Goal: Information Seeking & Learning: Learn about a topic

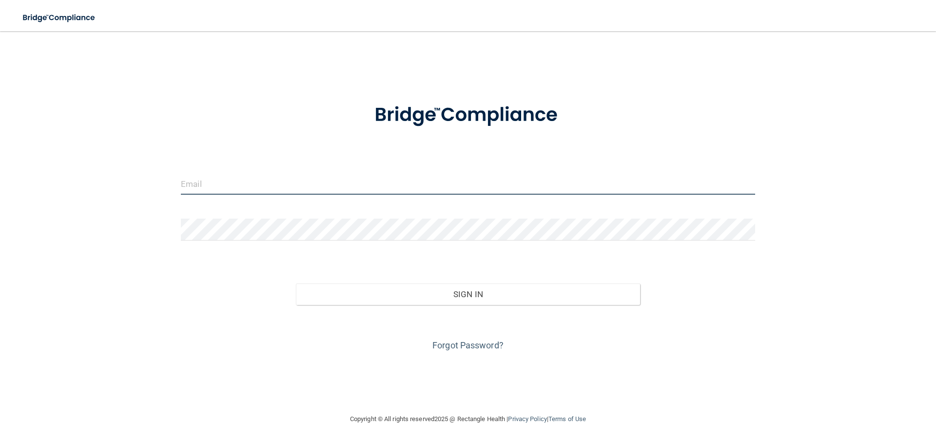
click at [311, 176] on input "email" at bounding box center [468, 184] width 574 height 22
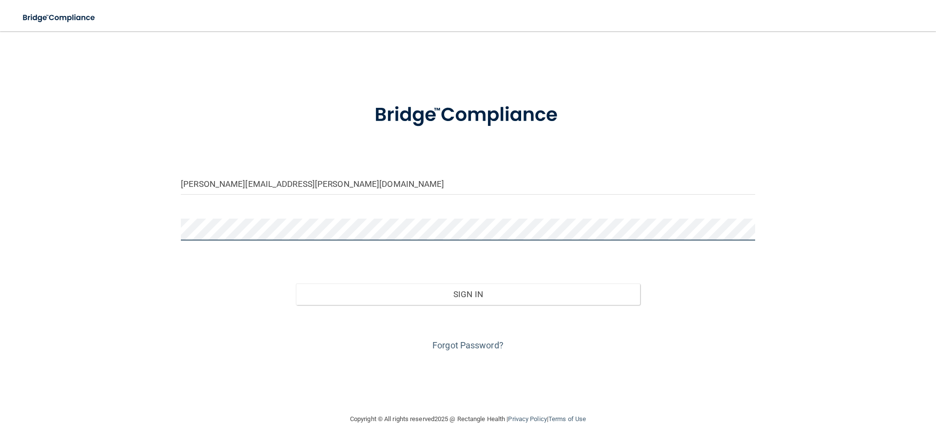
click at [296, 283] on button "Sign In" at bounding box center [468, 293] width 345 height 21
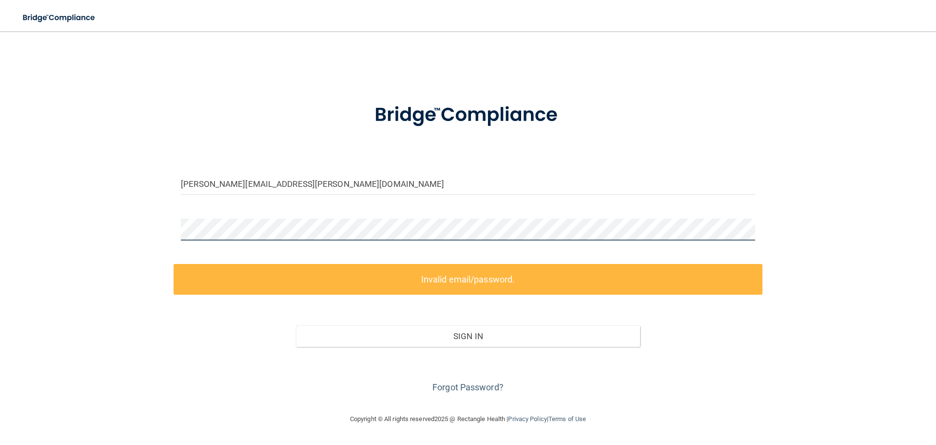
click at [74, 223] on div "adrianna.brewer@gvpediatricdentistry.com Invalid email/password. You don't have…" at bounding box center [467, 222] width 897 height 362
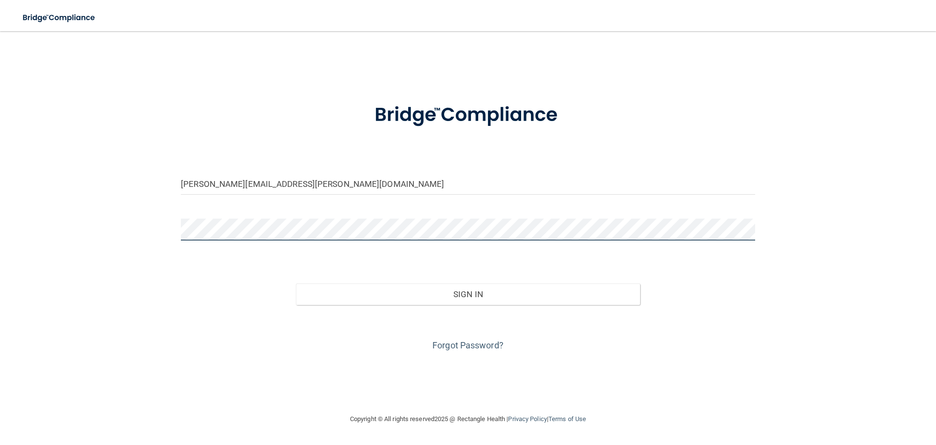
click at [296, 283] on button "Sign In" at bounding box center [468, 293] width 345 height 21
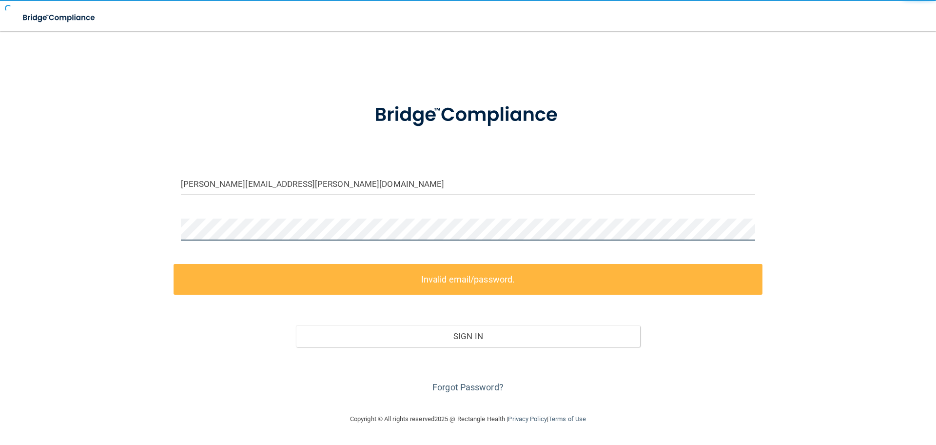
click at [296, 325] on button "Sign In" at bounding box center [468, 335] width 345 height 21
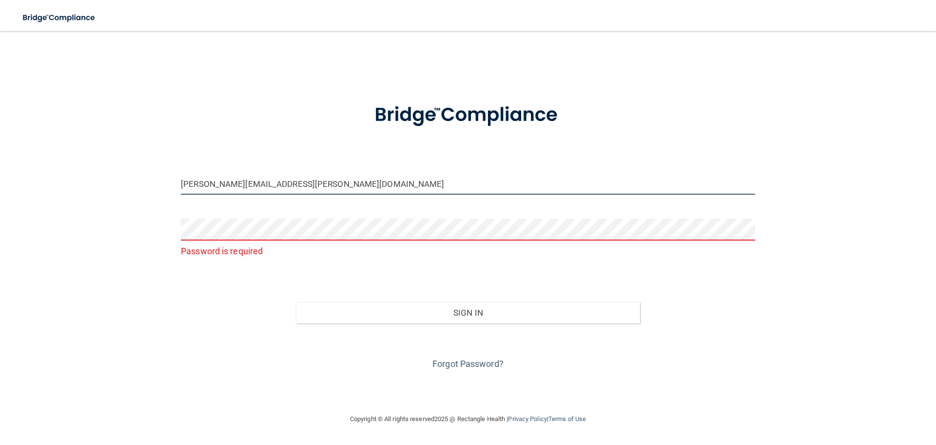
click at [347, 179] on input "adrianna.brewer@gvpediatricdentistry.com" at bounding box center [468, 184] width 574 height 22
drag, startPoint x: 347, startPoint y: 179, endPoint x: 157, endPoint y: 205, distance: 191.8
click at [157, 205] on div "adrianna.brewer@gvpediatricdentistry.com Password is required Invalid email/pas…" at bounding box center [467, 222] width 897 height 362
click at [232, 187] on input "adrianna.brewer@gvpediatricdentistry.com" at bounding box center [468, 184] width 574 height 22
click at [239, 185] on input "adrianna.brewer@gvpediatricdentistry.com" at bounding box center [468, 184] width 574 height 22
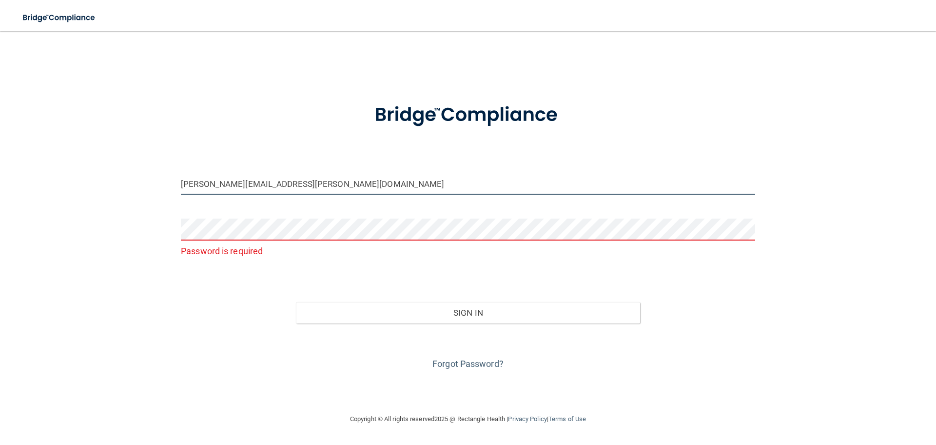
click at [240, 183] on input "adrianna.brewer@gvpediatricdentistry.com" at bounding box center [468, 184] width 574 height 22
type input "[PERSON_NAME][EMAIL_ADDRESS][PERSON_NAME][DOMAIN_NAME]"
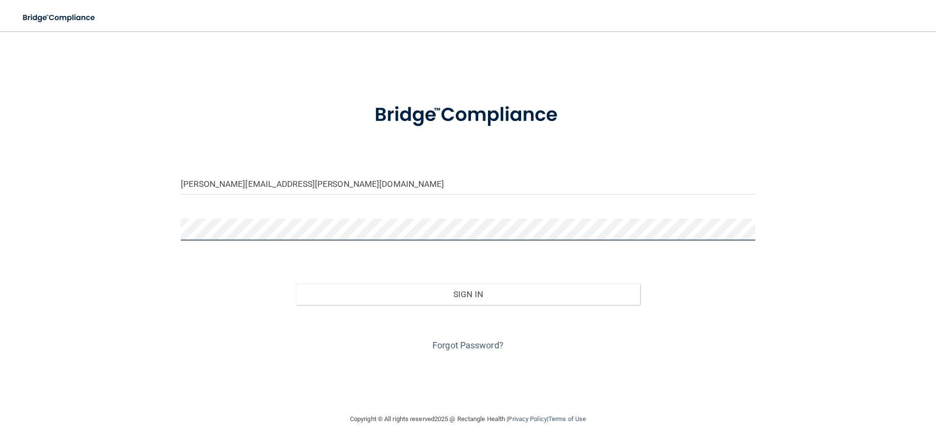
click at [296, 283] on button "Sign In" at bounding box center [468, 293] width 345 height 21
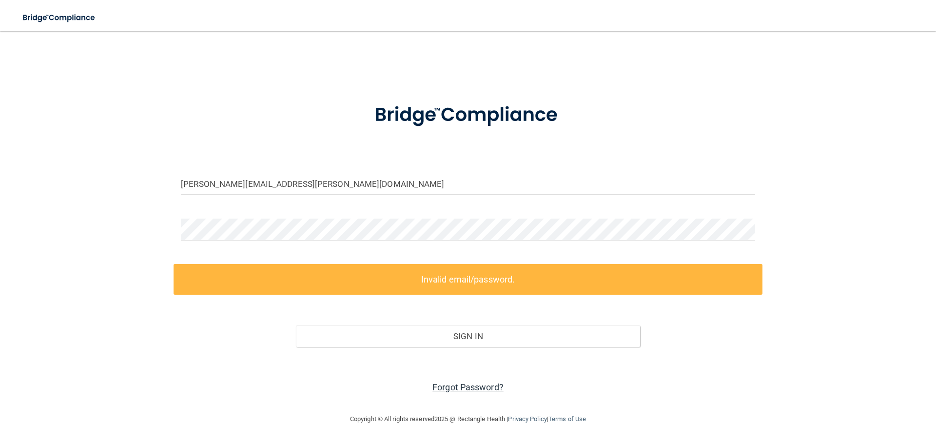
click at [482, 385] on link "Forgot Password?" at bounding box center [467, 387] width 71 height 10
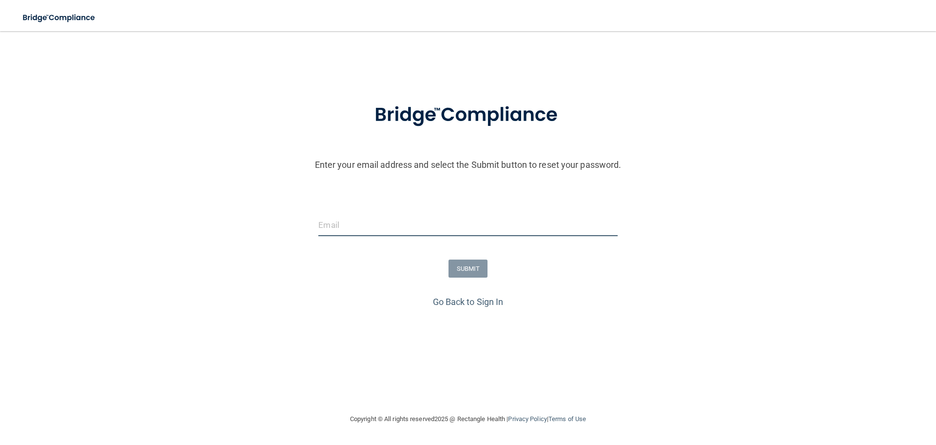
click at [411, 226] on input "email" at bounding box center [467, 225] width 299 height 22
type input "[PERSON_NAME][EMAIL_ADDRESS][PERSON_NAME][DOMAIN_NAME]"
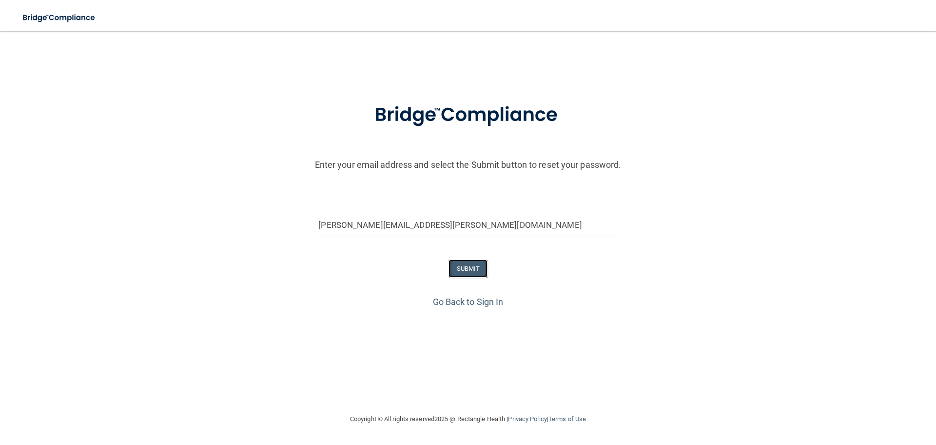
click at [481, 268] on button "SUBMIT" at bounding box center [467, 268] width 39 height 18
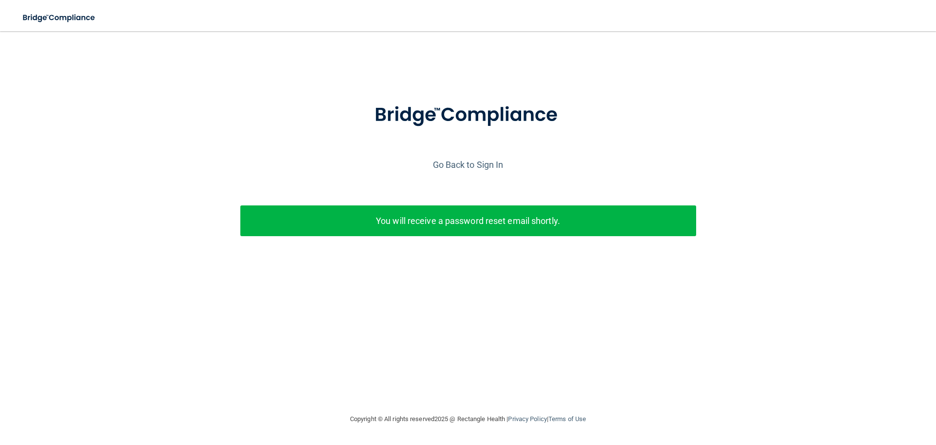
drag, startPoint x: 455, startPoint y: 229, endPoint x: 455, endPoint y: 223, distance: 5.4
click at [455, 225] on p "You will receive a password reset email shortly." at bounding box center [468, 221] width 441 height 16
click at [478, 161] on link "Go Back to Sign In" at bounding box center [468, 164] width 71 height 10
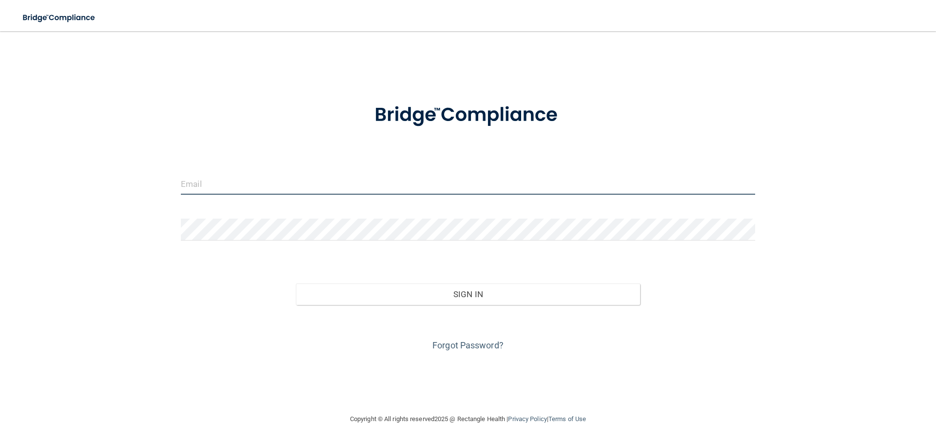
click at [309, 175] on input "email" at bounding box center [468, 184] width 574 height 22
type input "A"
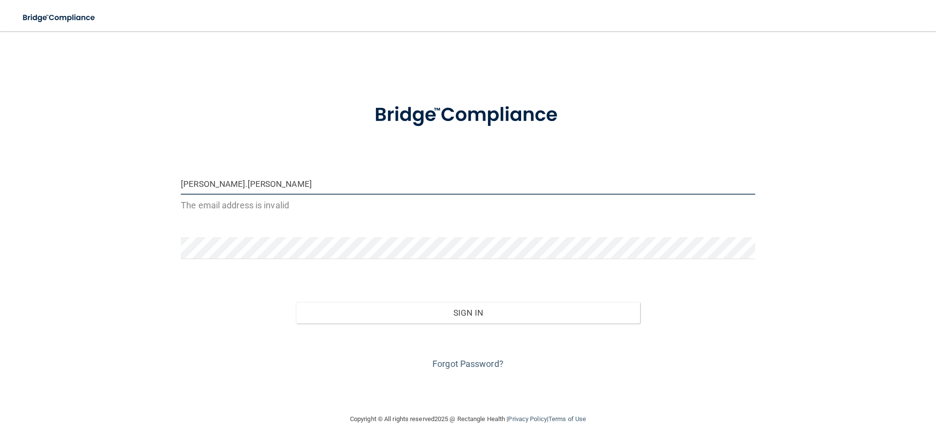
type input "[PERSON_NAME][EMAIL_ADDRESS][PERSON_NAME][DOMAIN_NAME]"
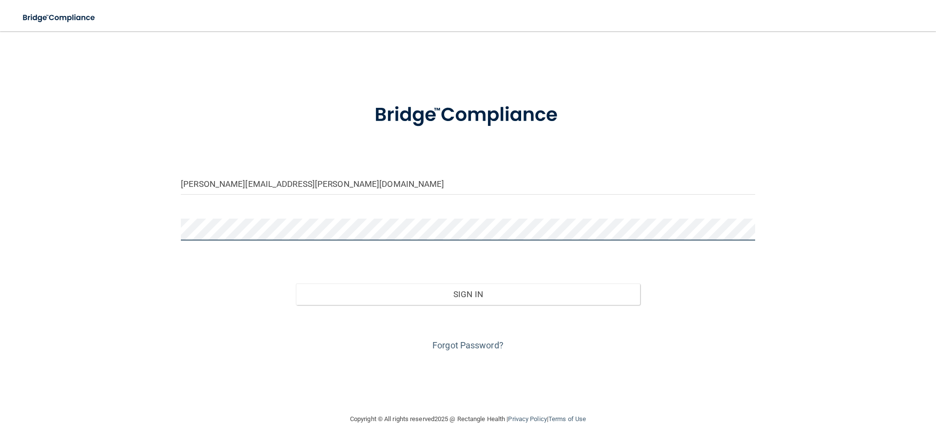
click at [296, 283] on button "Sign In" at bounding box center [468, 293] width 345 height 21
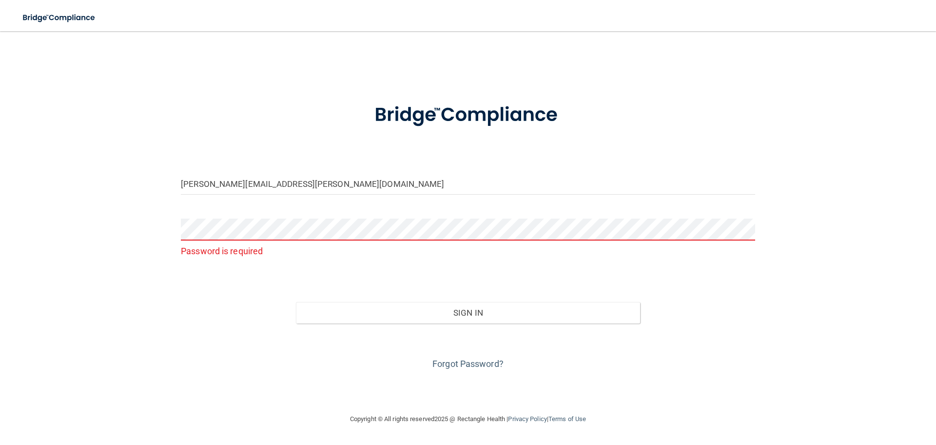
click at [462, 354] on div "Forgot Password?" at bounding box center [468, 347] width 589 height 49
click at [480, 362] on link "Forgot Password?" at bounding box center [467, 363] width 71 height 10
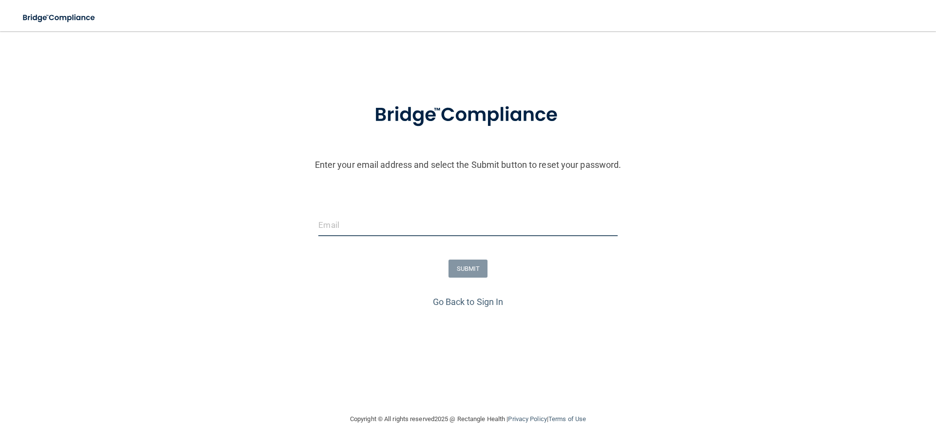
click at [386, 233] on input "email" at bounding box center [467, 225] width 299 height 22
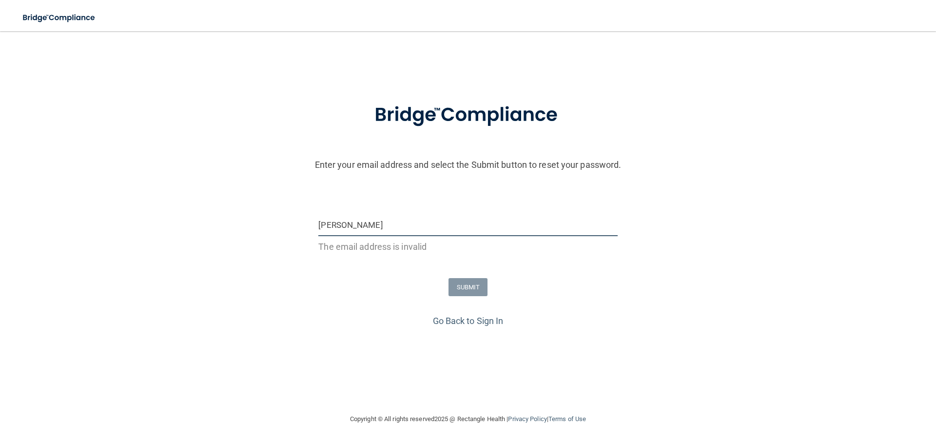
type input "[PERSON_NAME][EMAIL_ADDRESS][PERSON_NAME][DOMAIN_NAME]"
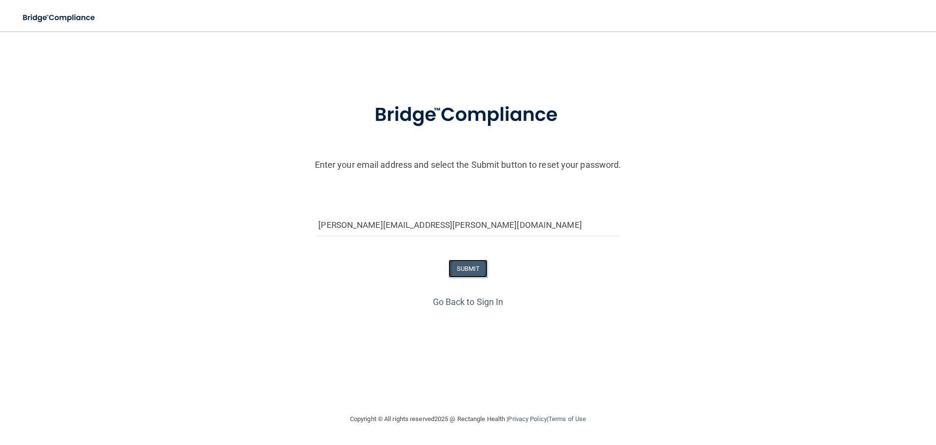
click at [469, 261] on button "SUBMIT" at bounding box center [467, 268] width 39 height 18
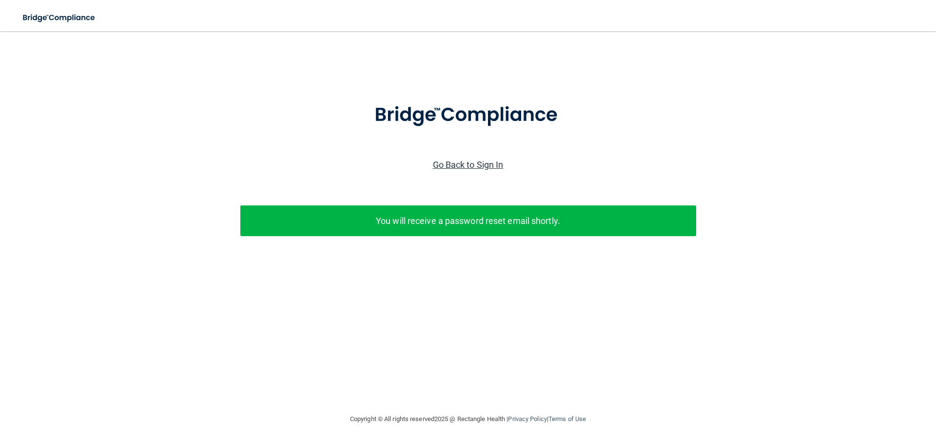
click at [473, 163] on link "Go Back to Sign In" at bounding box center [468, 164] width 71 height 10
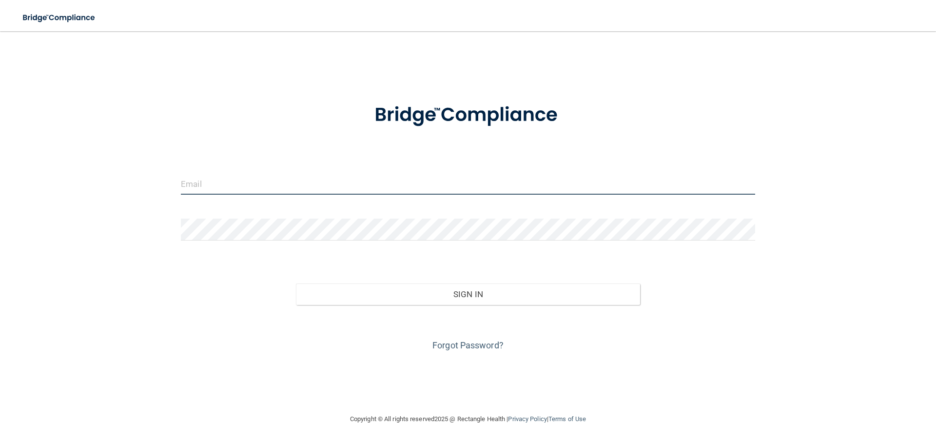
click at [410, 185] on input "email" at bounding box center [468, 184] width 574 height 22
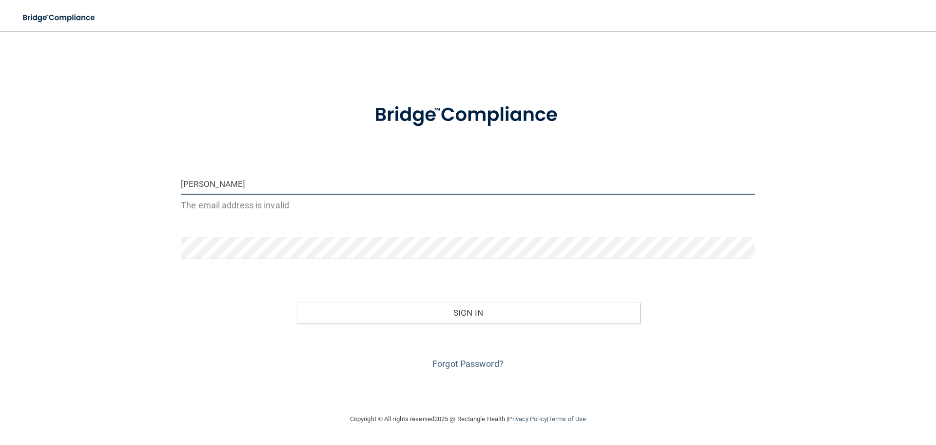
type input "[PERSON_NAME][EMAIL_ADDRESS][PERSON_NAME][DOMAIN_NAME]"
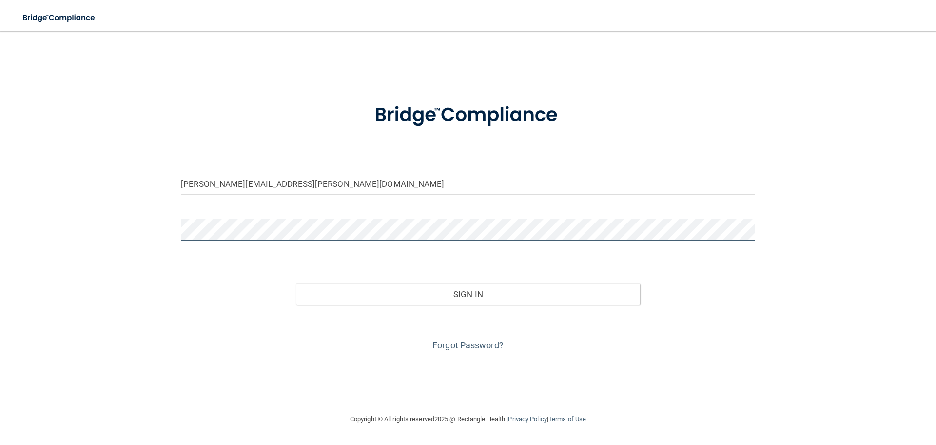
click at [296, 283] on button "Sign In" at bounding box center [468, 293] width 345 height 21
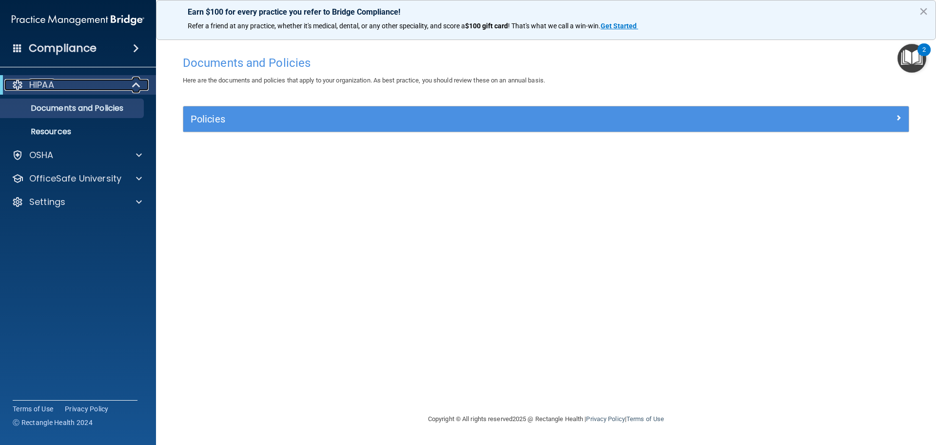
click at [133, 81] on span at bounding box center [137, 85] width 8 height 12
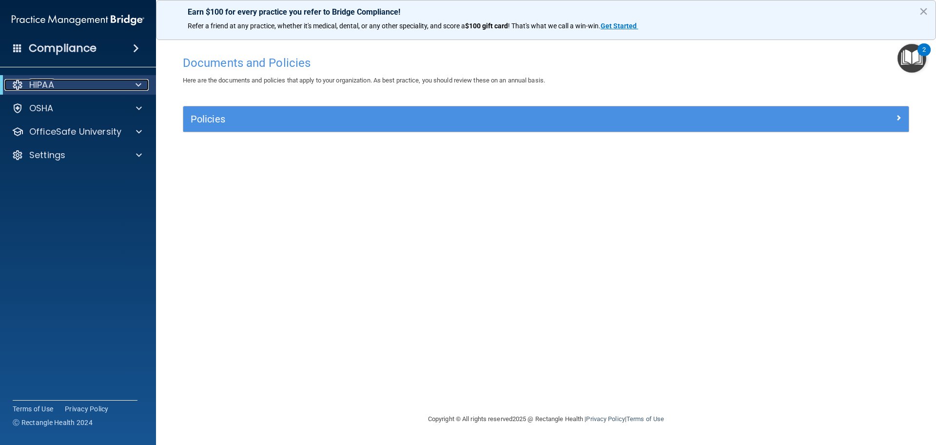
click at [133, 82] on div at bounding box center [137, 85] width 24 height 12
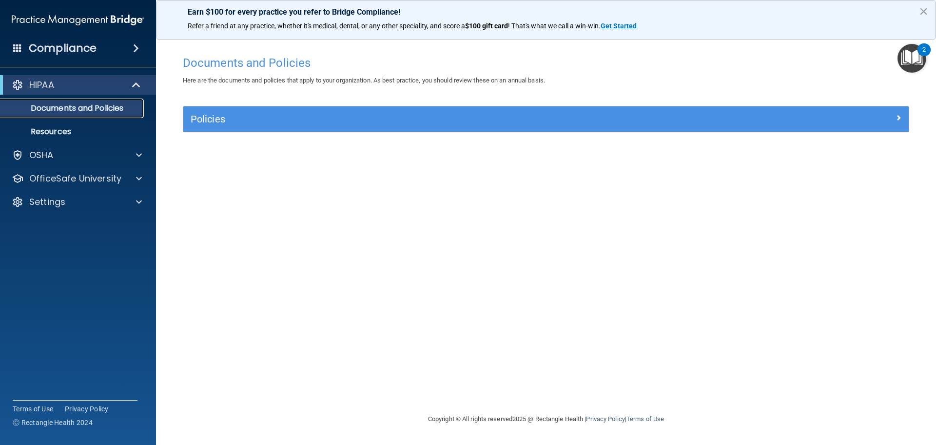
click at [54, 105] on p "Documents and Policies" at bounding box center [72, 108] width 133 height 10
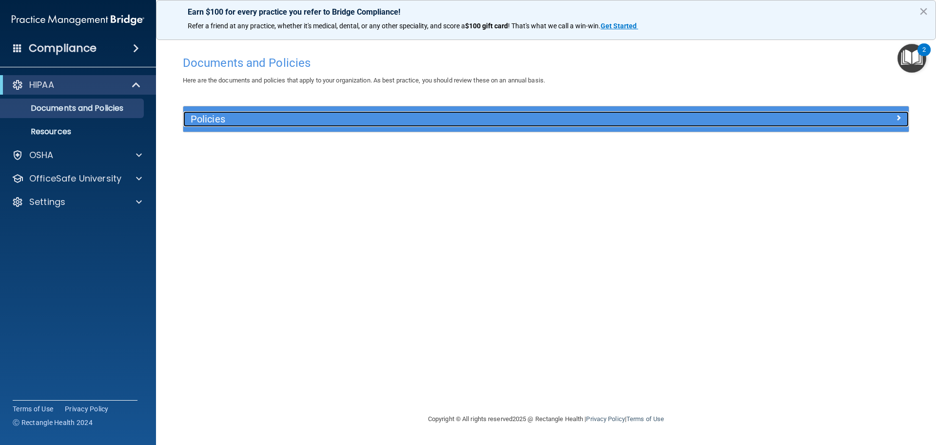
click at [281, 123] on h5 "Policies" at bounding box center [455, 119] width 529 height 11
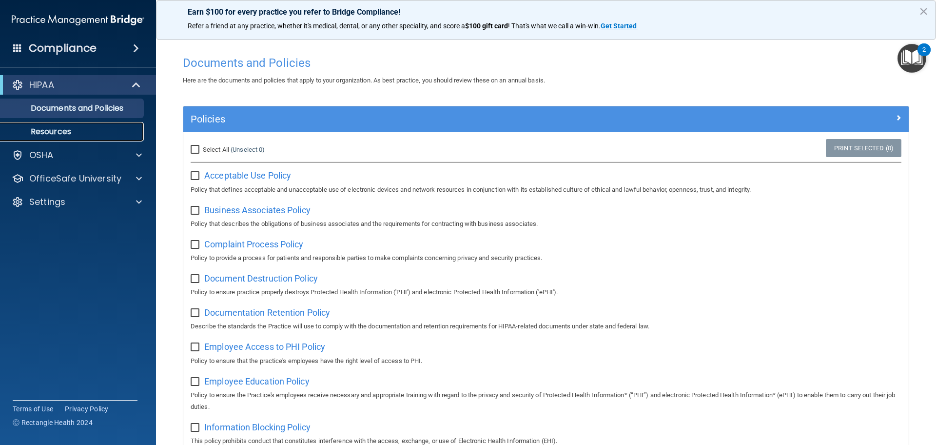
click at [67, 139] on link "Resources" at bounding box center [67, 131] width 154 height 19
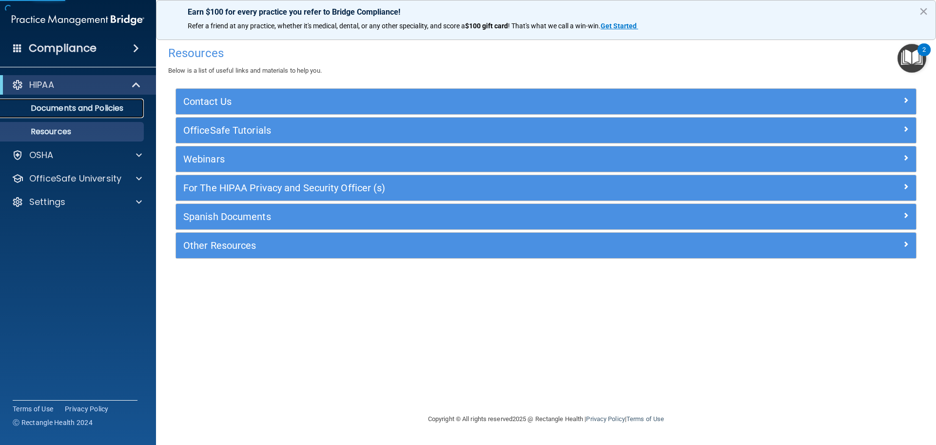
click at [62, 101] on link "Documents and Policies" at bounding box center [67, 107] width 154 height 19
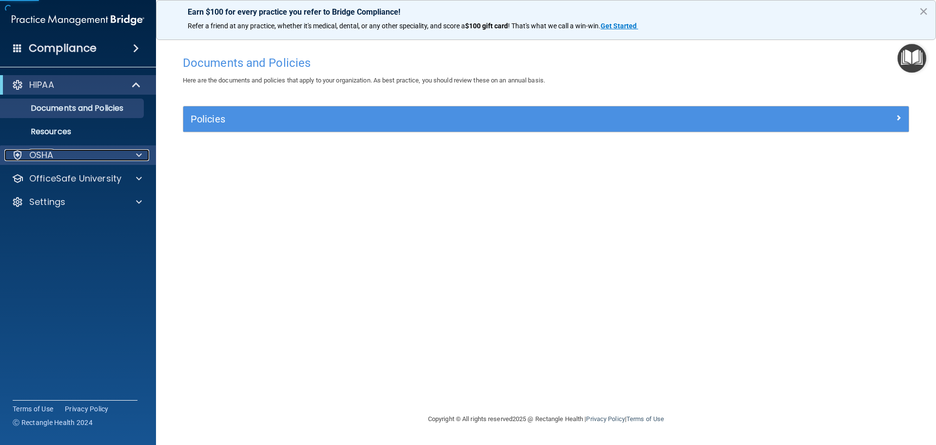
click at [73, 155] on div "OSHA" at bounding box center [64, 155] width 121 height 12
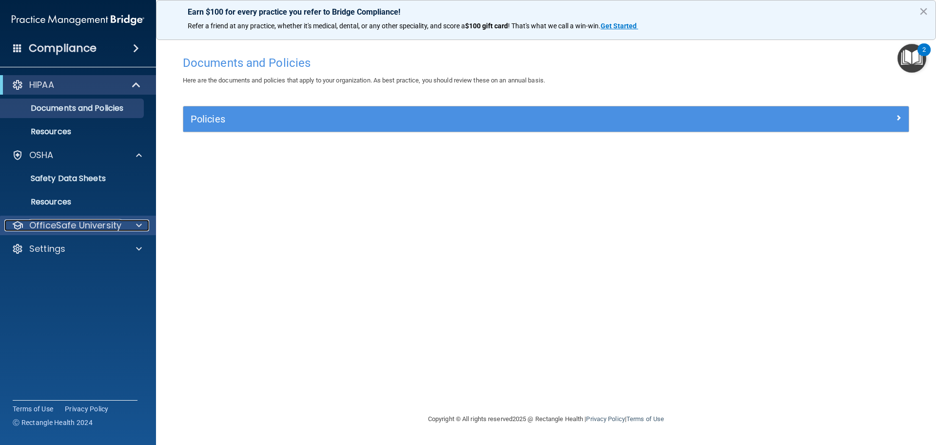
click at [141, 225] on span at bounding box center [139, 225] width 6 height 12
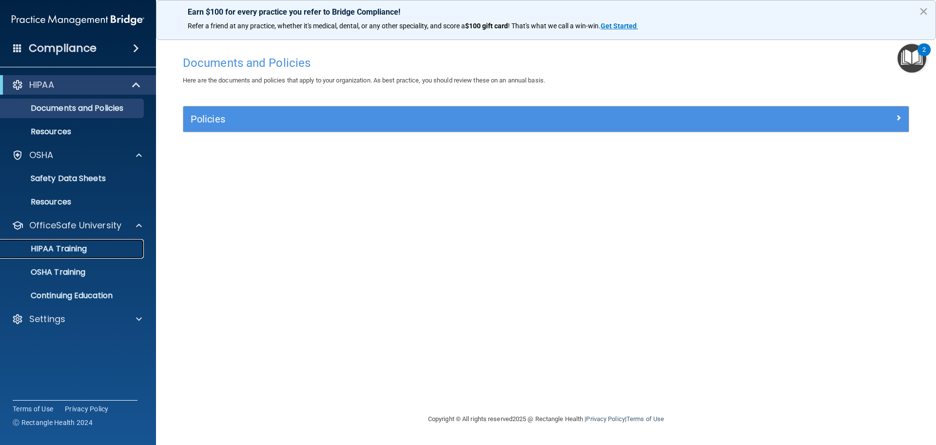
click at [66, 248] on p "HIPAA Training" at bounding box center [46, 249] width 80 height 10
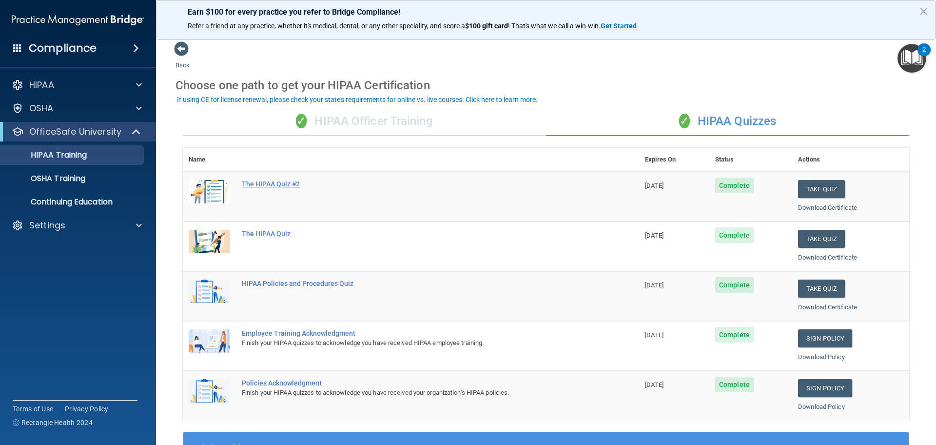
click at [254, 186] on div "The HIPAA Quiz #2" at bounding box center [416, 184] width 349 height 8
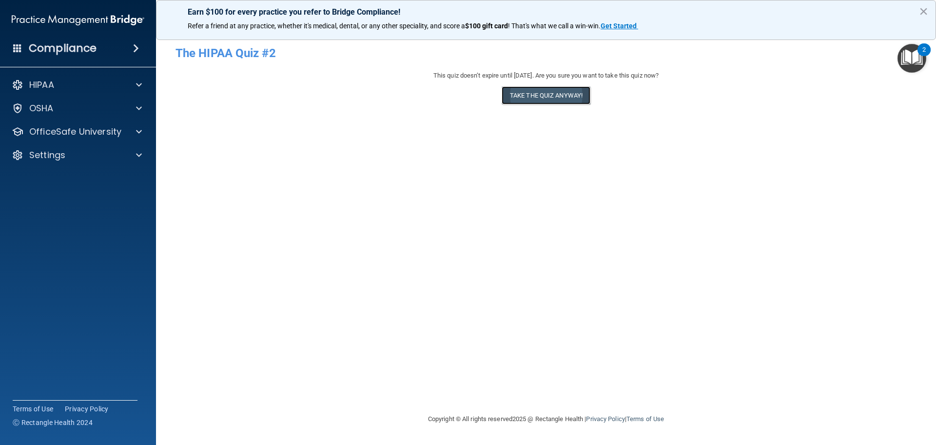
click at [504, 95] on button "Take the quiz anyway!" at bounding box center [546, 95] width 89 height 18
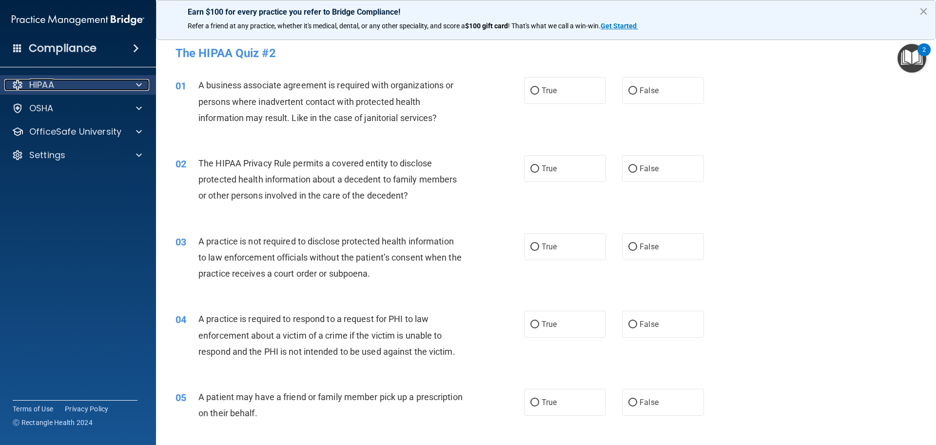
click at [88, 82] on div "HIPAA" at bounding box center [64, 85] width 121 height 12
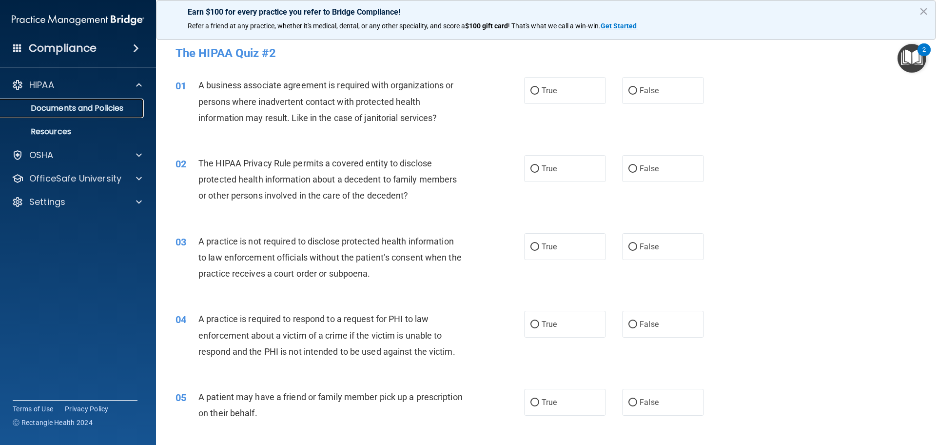
click at [93, 107] on p "Documents and Policies" at bounding box center [72, 108] width 133 height 10
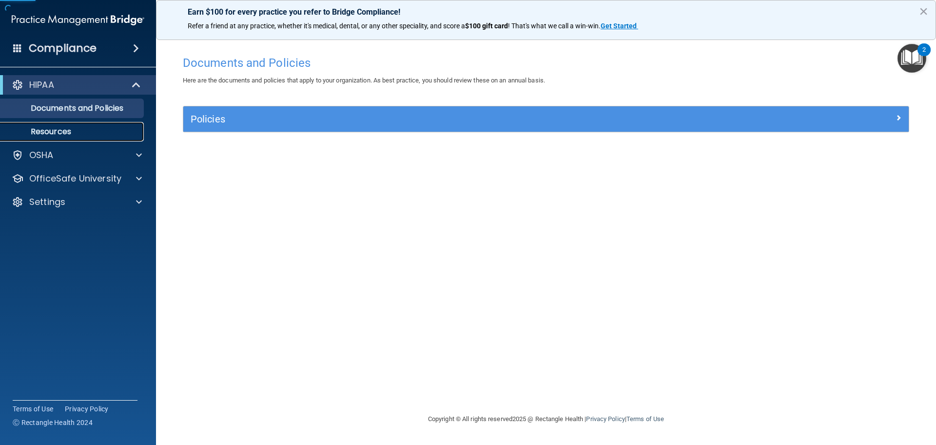
click at [91, 132] on p "Resources" at bounding box center [72, 132] width 133 height 10
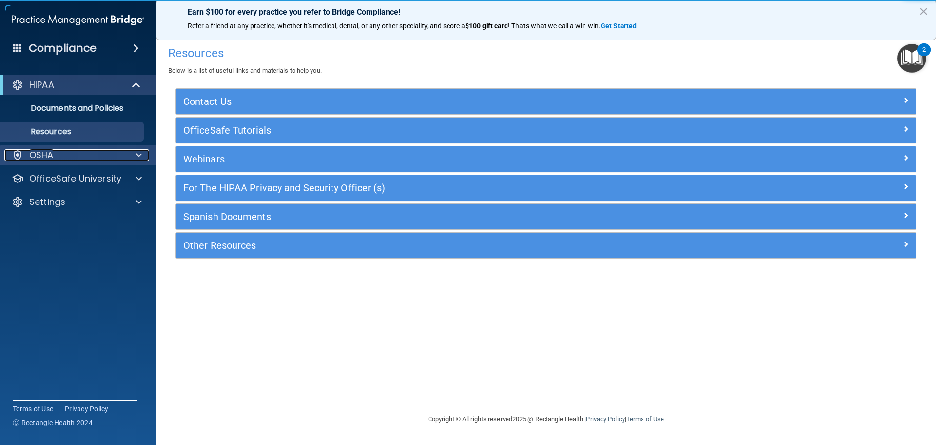
click at [137, 160] on span at bounding box center [139, 155] width 6 height 12
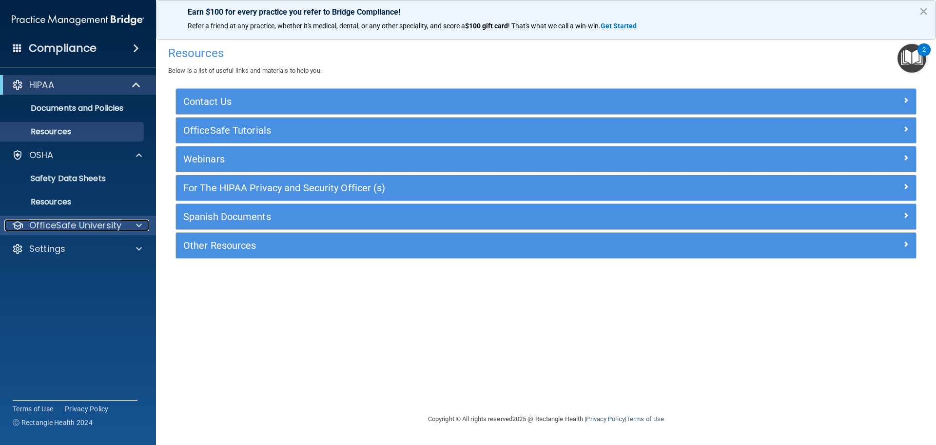
click at [137, 219] on span at bounding box center [139, 225] width 6 height 12
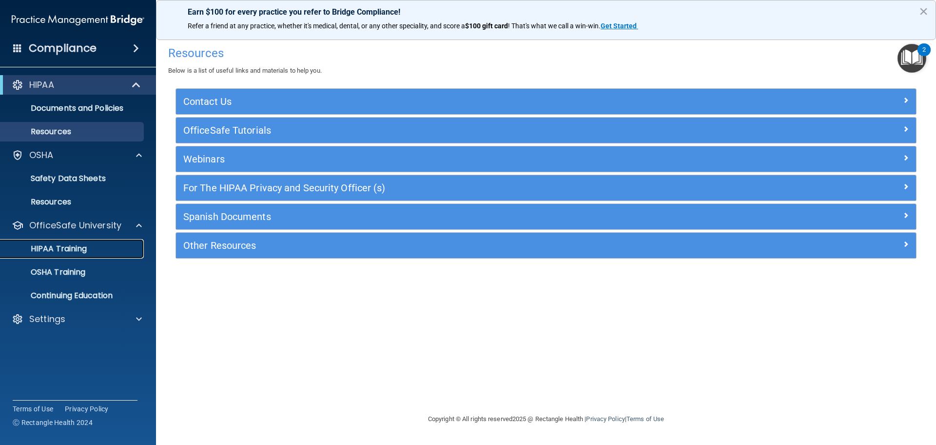
click at [82, 248] on p "HIPAA Training" at bounding box center [46, 249] width 80 height 10
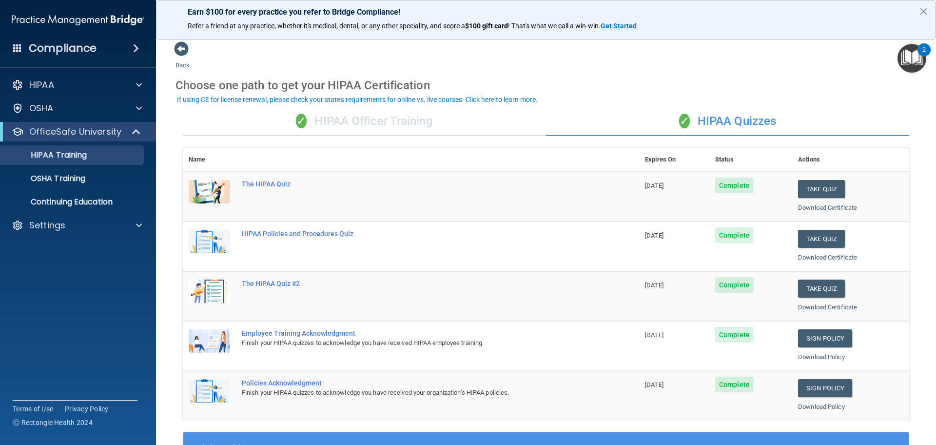
click at [422, 119] on div "✓ HIPAA Officer Training" at bounding box center [364, 121] width 363 height 29
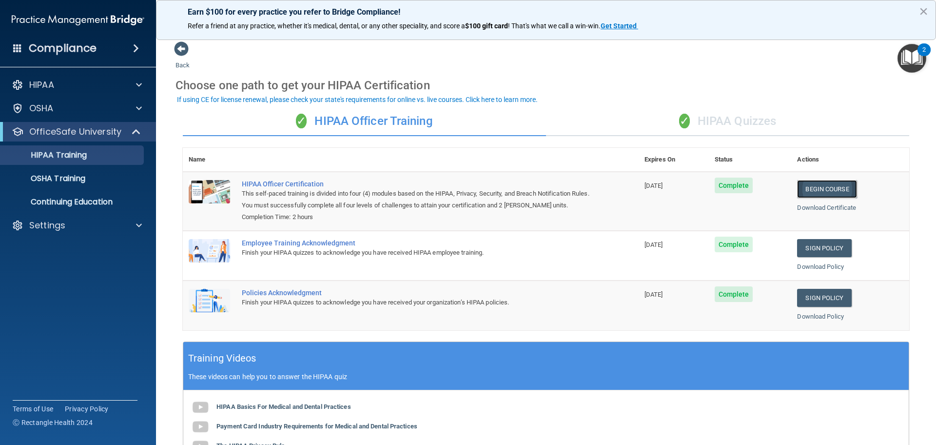
click at [822, 192] on link "Begin Course" at bounding box center [826, 189] width 59 height 18
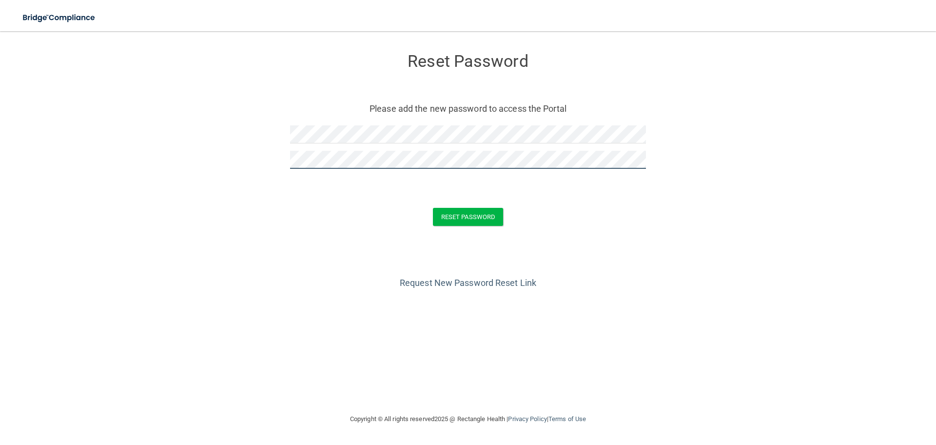
click at [433, 208] on button "Reset Password" at bounding box center [468, 217] width 70 height 18
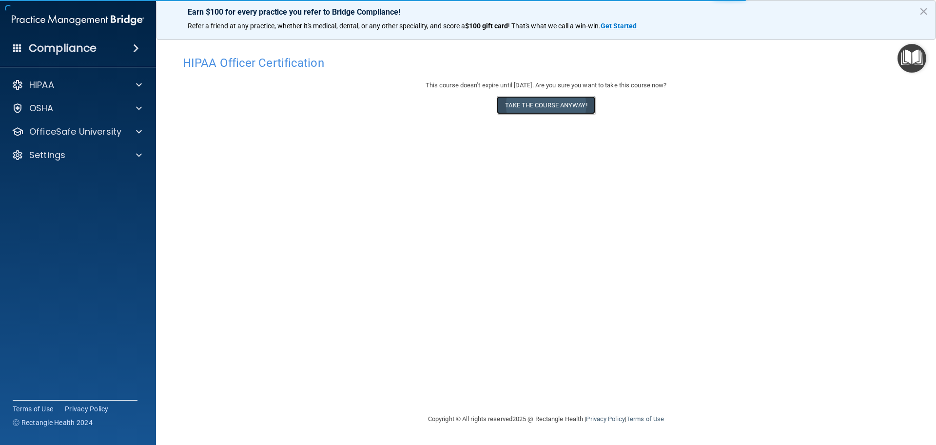
click at [536, 106] on button "Take the course anyway!" at bounding box center [546, 105] width 98 height 18
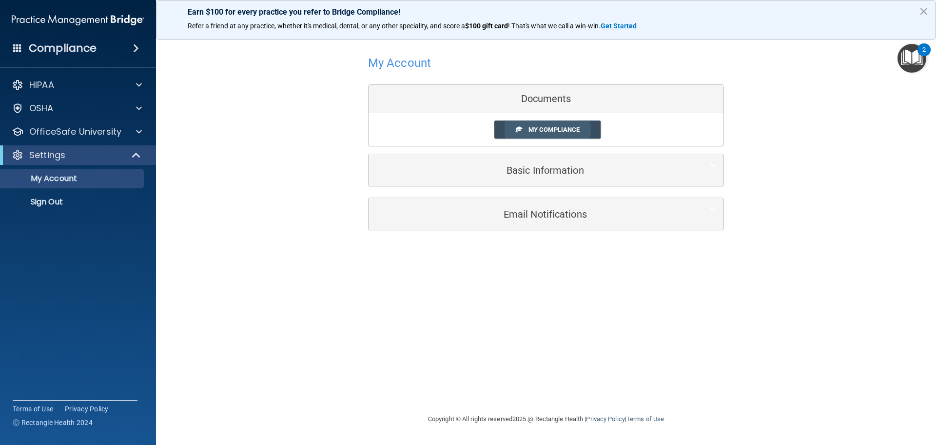
click at [551, 130] on span "My Compliance" at bounding box center [553, 129] width 51 height 7
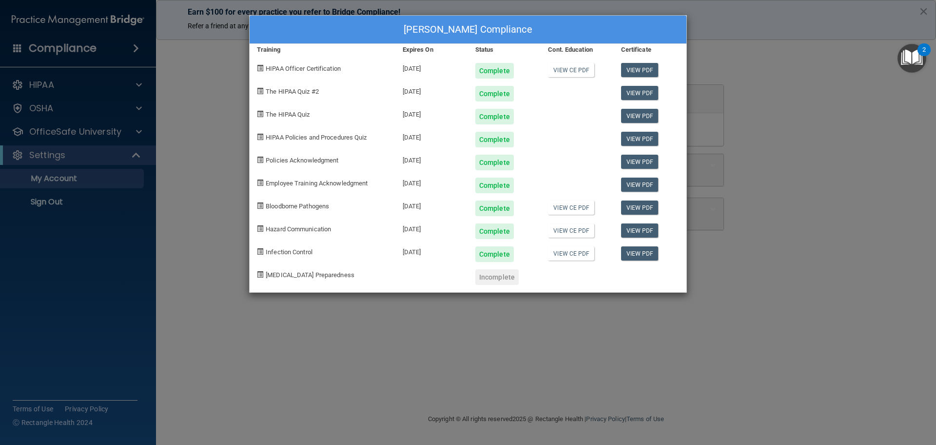
click at [436, 26] on div "[PERSON_NAME] Compliance" at bounding box center [468, 30] width 437 height 28
drag, startPoint x: 535, startPoint y: 385, endPoint x: 534, endPoint y: 372, distance: 12.2
click at [535, 384] on div "Adrianna Benham's Compliance Training Expires On Status Cont. Education Certifi…" at bounding box center [468, 222] width 936 height 445
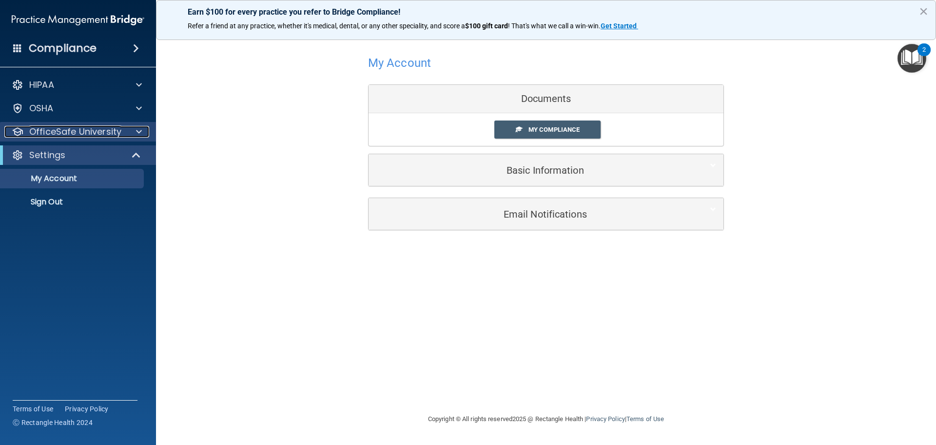
click at [107, 132] on p "OfficeSafe University" at bounding box center [75, 132] width 92 height 12
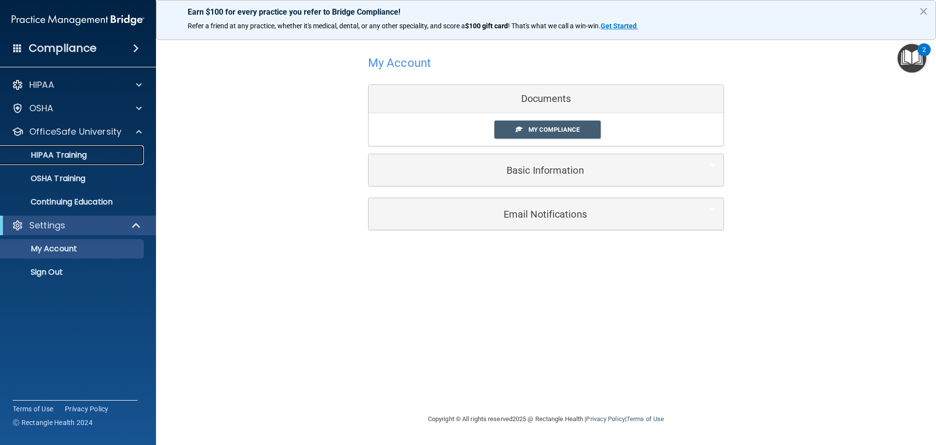
click at [61, 149] on link "HIPAA Training" at bounding box center [67, 154] width 154 height 19
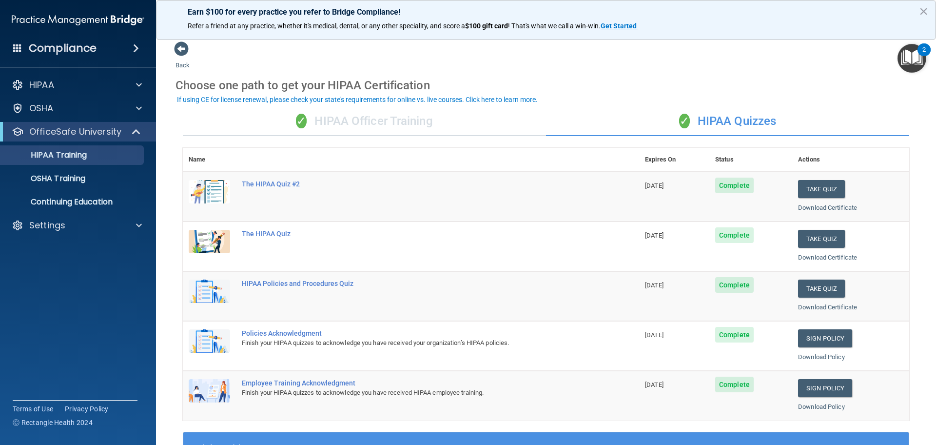
click at [443, 121] on div "✓ HIPAA Officer Training" at bounding box center [364, 121] width 363 height 29
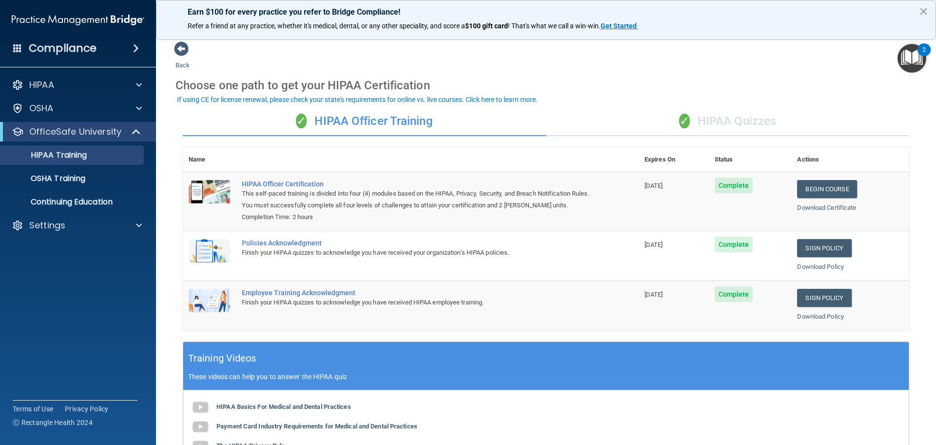
click at [720, 117] on div "✓ HIPAA Quizzes" at bounding box center [727, 121] width 363 height 29
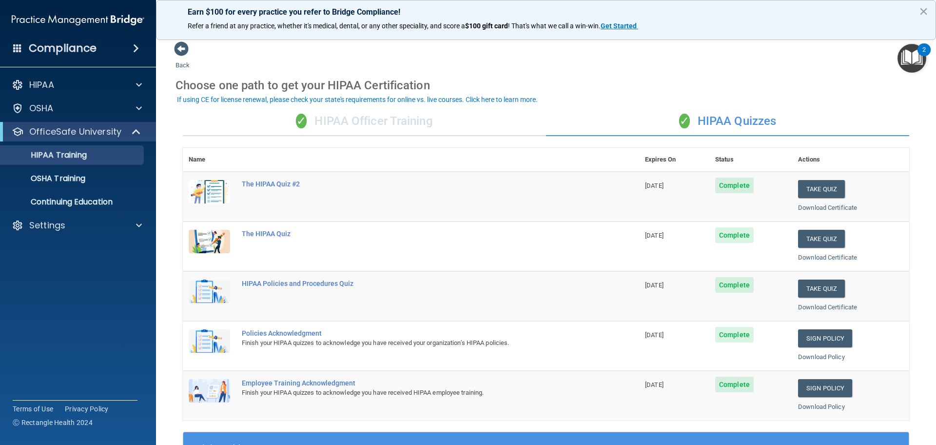
click at [411, 124] on div "✓ HIPAA Officer Training" at bounding box center [364, 121] width 363 height 29
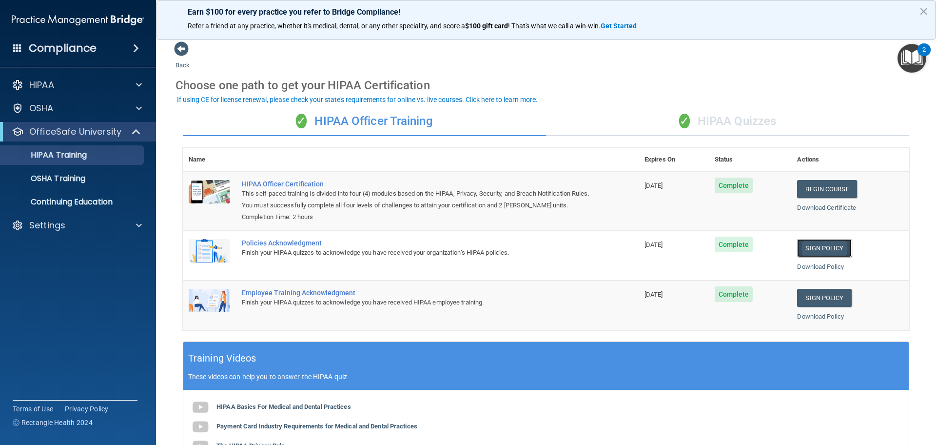
click at [814, 251] on link "Sign Policy" at bounding box center [824, 248] width 54 height 18
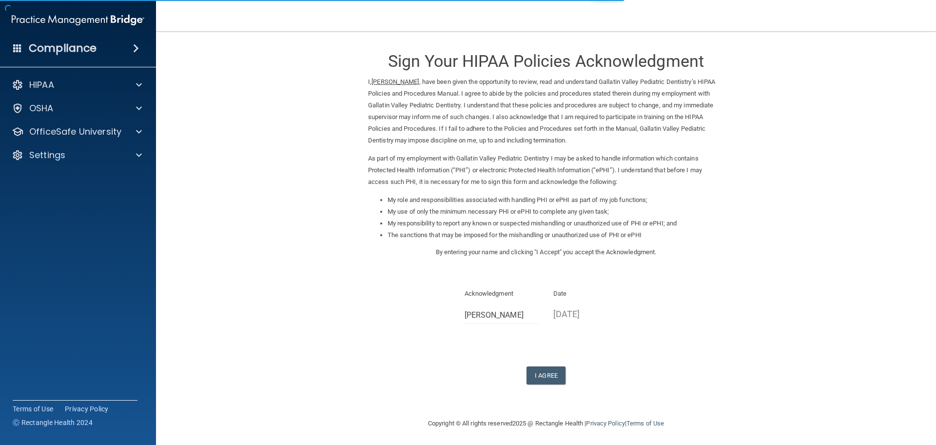
click at [531, 365] on div "Sign Your HIPAA Policies Acknowledgment I, Adrianna Benham , have been given th…" at bounding box center [546, 212] width 356 height 343
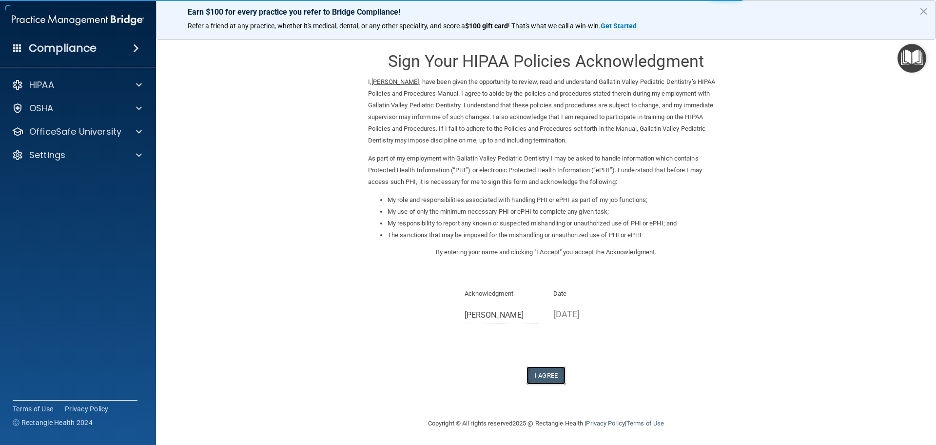
click at [538, 373] on button "I Agree" at bounding box center [545, 375] width 39 height 18
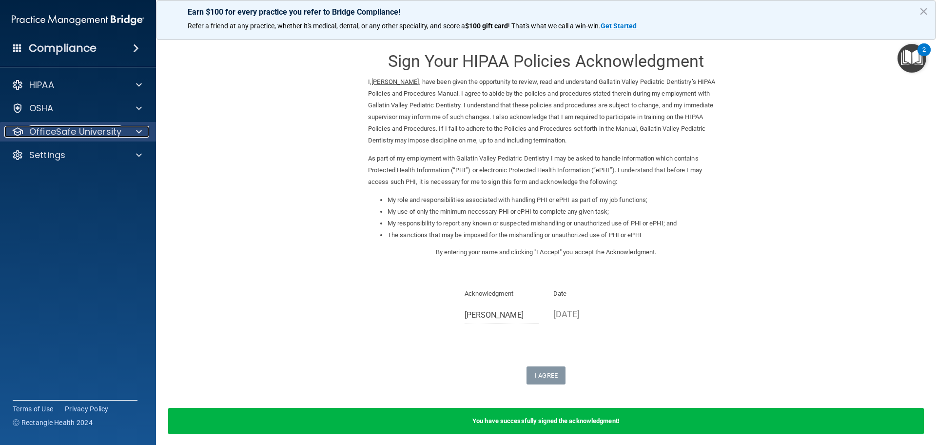
click at [72, 130] on p "OfficeSafe University" at bounding box center [75, 132] width 92 height 12
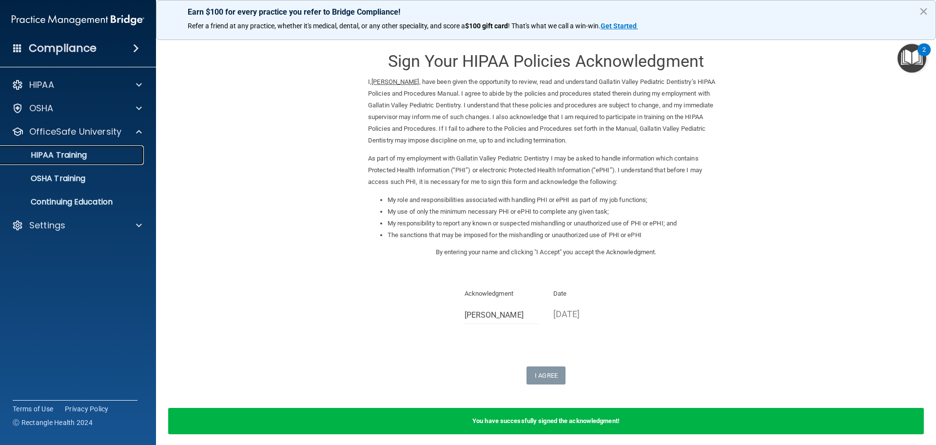
click at [108, 157] on div "HIPAA Training" at bounding box center [72, 155] width 133 height 10
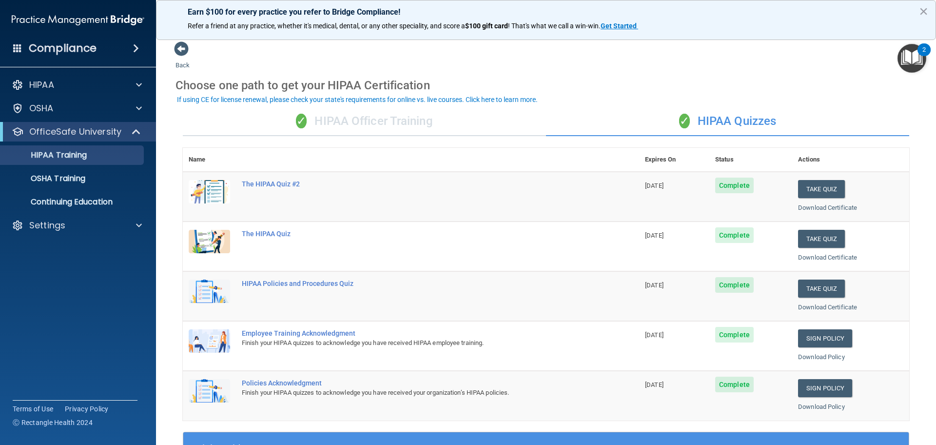
click at [375, 123] on div "✓ HIPAA Officer Training" at bounding box center [364, 121] width 363 height 29
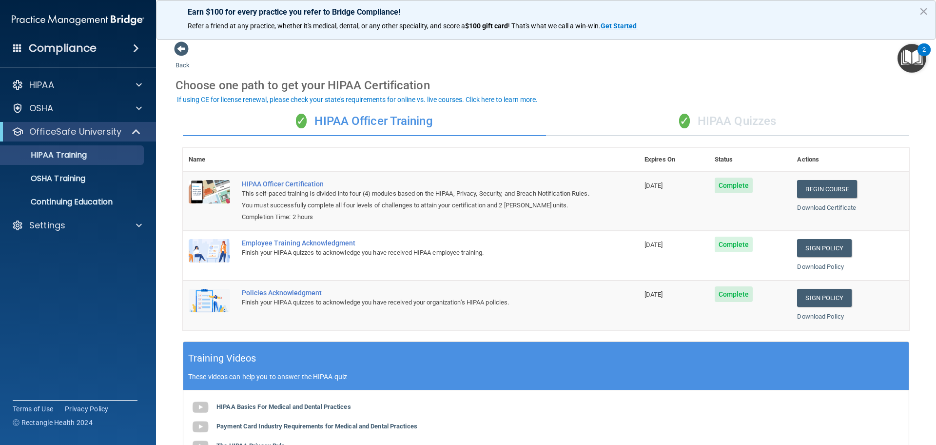
click at [708, 125] on div "✓ HIPAA Quizzes" at bounding box center [727, 121] width 363 height 29
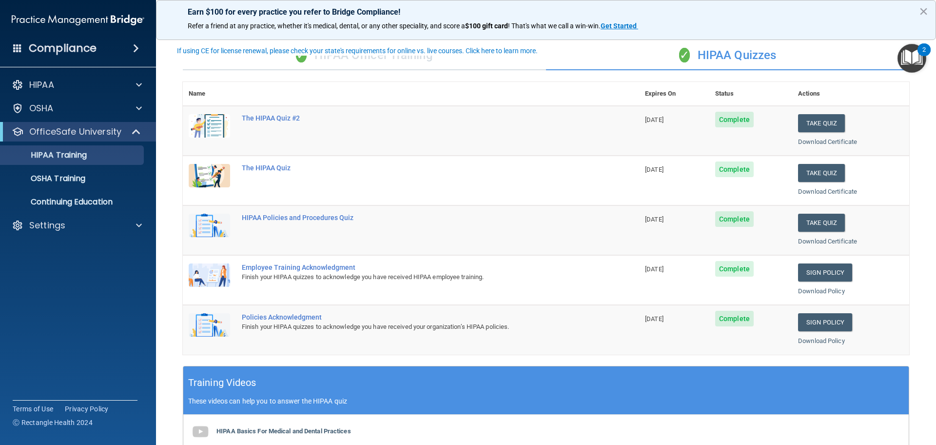
scroll to position [49, 0]
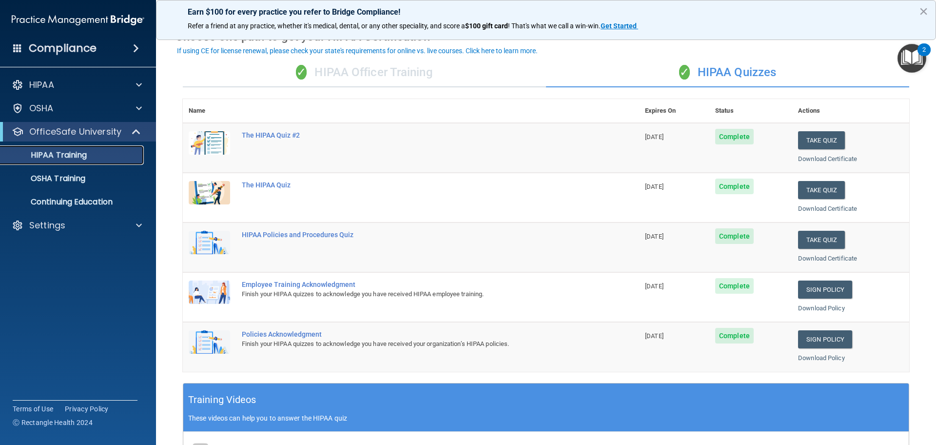
click at [88, 152] on div "HIPAA Training" at bounding box center [72, 155] width 133 height 10
click at [85, 177] on p "OSHA Training" at bounding box center [45, 179] width 79 height 10
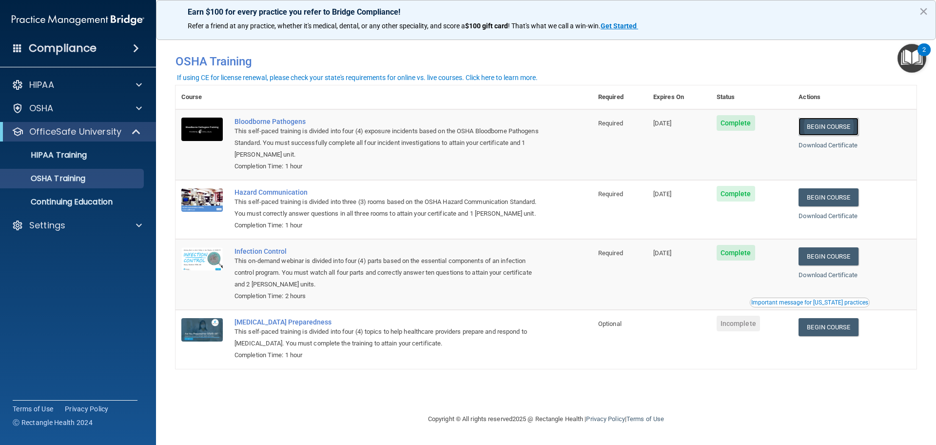
click at [844, 123] on link "Begin Course" at bounding box center [827, 126] width 59 height 18
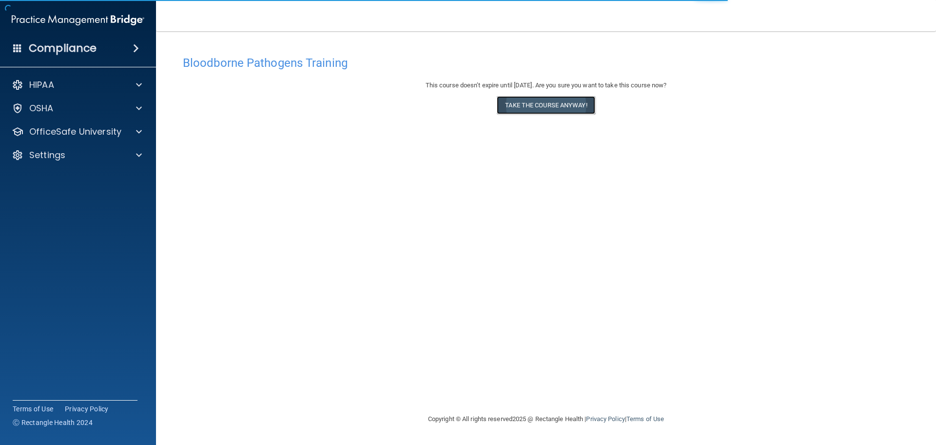
click at [528, 106] on button "Take the course anyway!" at bounding box center [546, 105] width 98 height 18
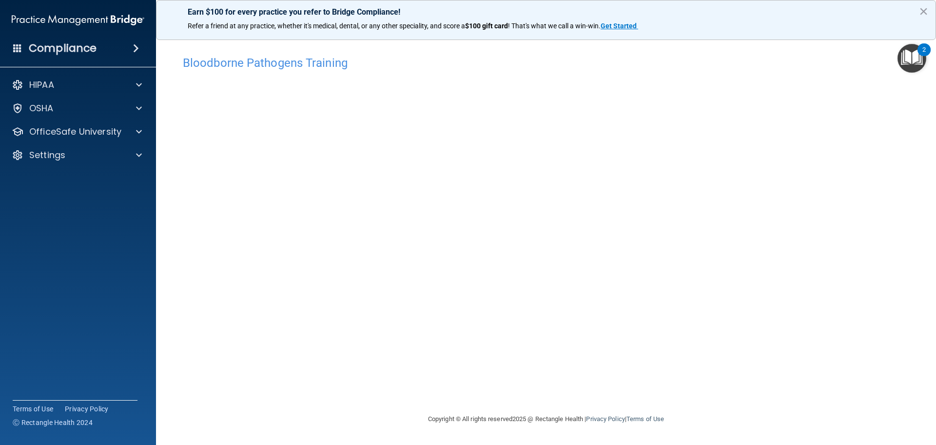
click at [363, 443] on main "Bloodborne Pathogens Training This course doesn’t expire until [DATE]. Are you …" at bounding box center [546, 237] width 780 height 413
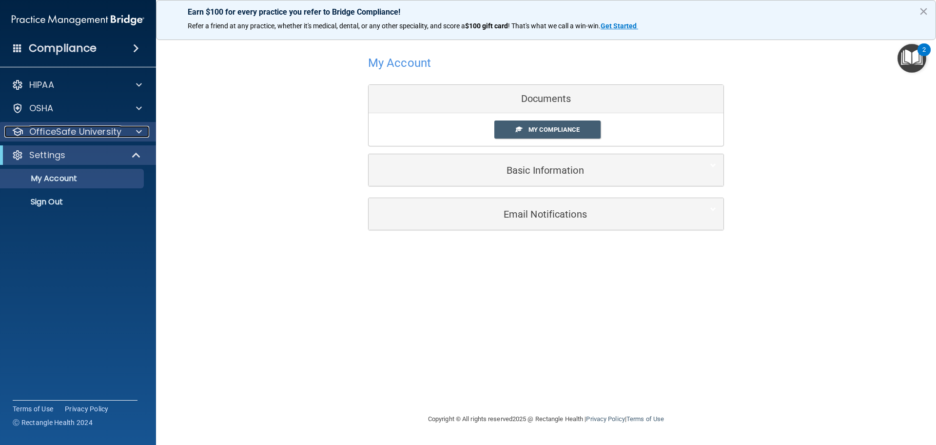
click at [86, 136] on p "OfficeSafe University" at bounding box center [75, 132] width 92 height 12
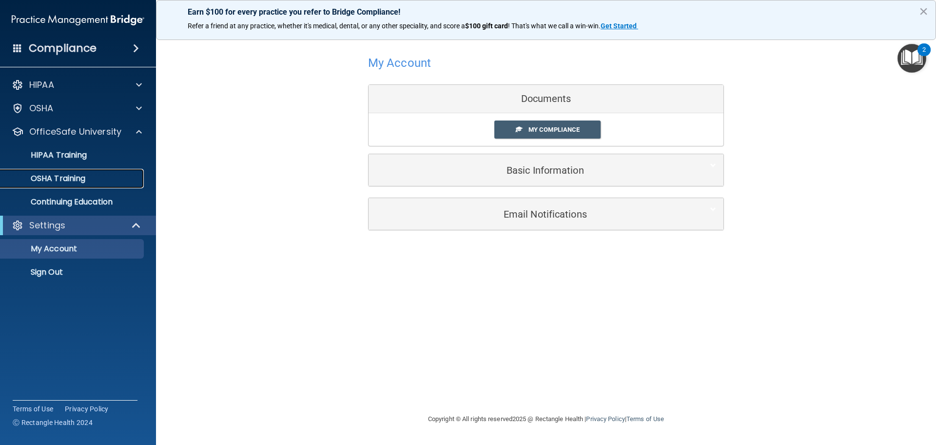
click at [85, 174] on p "OSHA Training" at bounding box center [45, 179] width 79 height 10
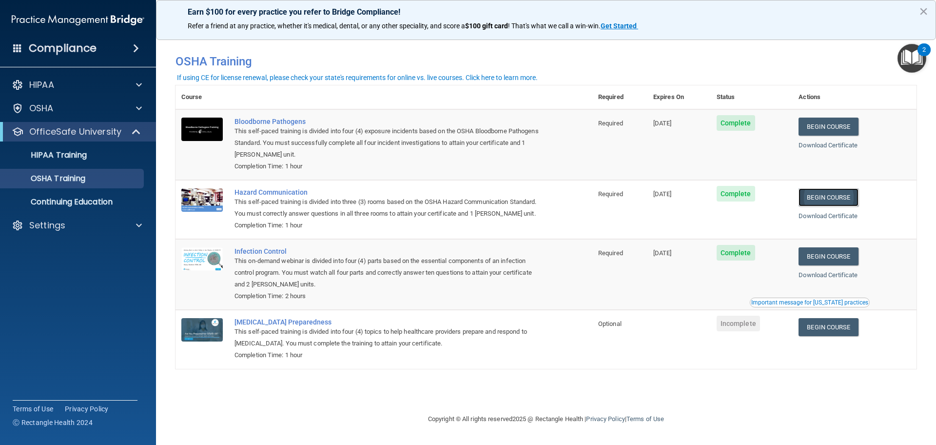
click at [816, 203] on link "Begin Course" at bounding box center [827, 197] width 59 height 18
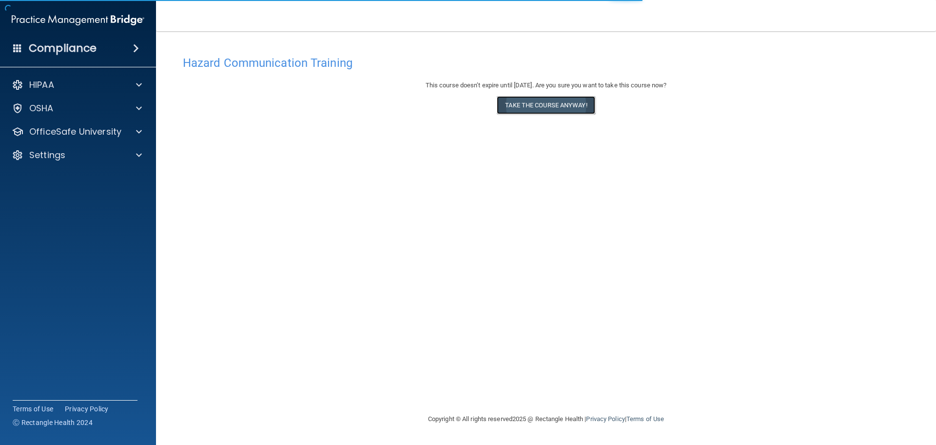
click at [530, 99] on button "Take the course anyway!" at bounding box center [546, 105] width 98 height 18
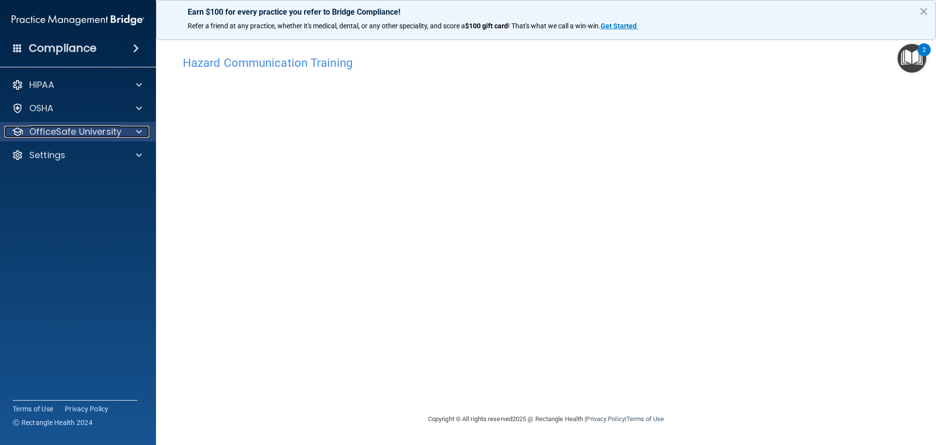
click at [89, 129] on p "OfficeSafe University" at bounding box center [75, 132] width 92 height 12
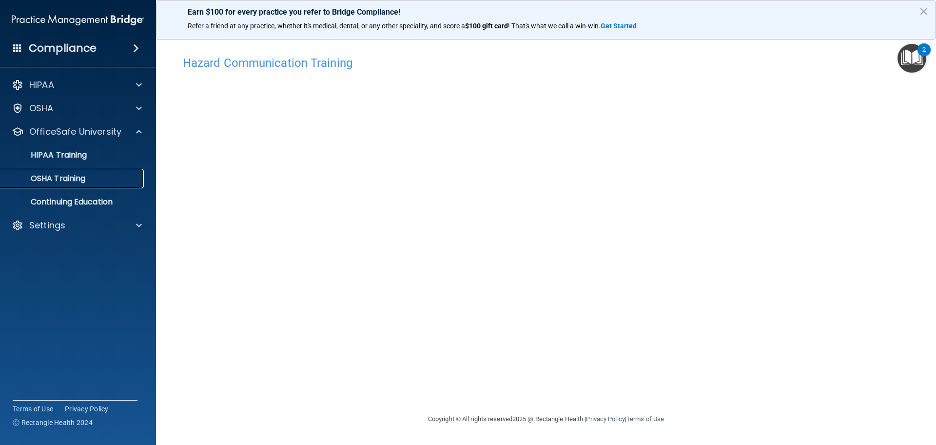
click at [83, 182] on p "OSHA Training" at bounding box center [45, 179] width 79 height 10
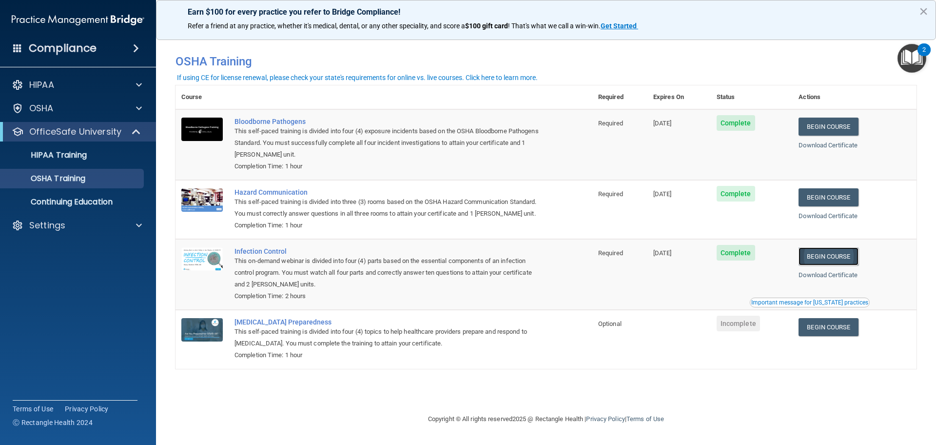
click at [825, 256] on link "Begin Course" at bounding box center [827, 256] width 59 height 18
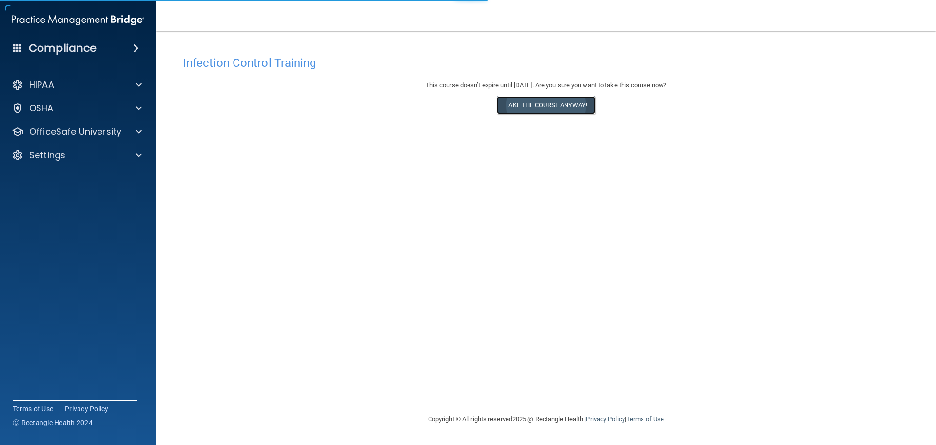
click at [523, 107] on button "Take the course anyway!" at bounding box center [546, 105] width 98 height 18
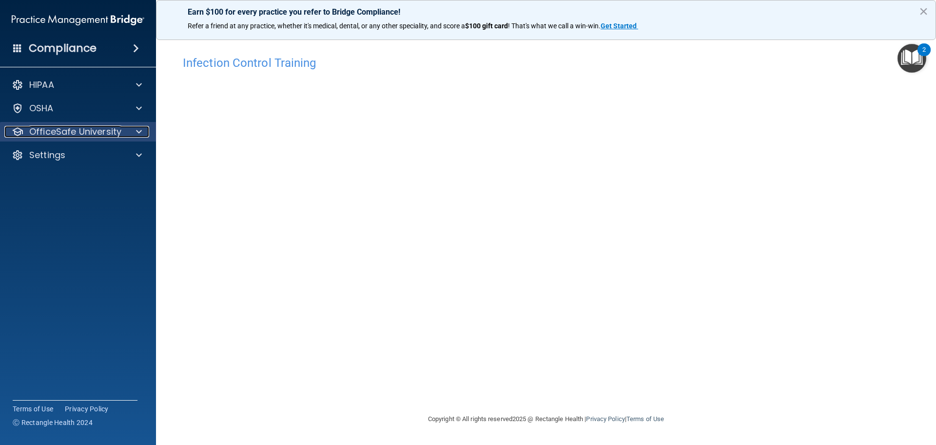
click at [46, 130] on p "OfficeSafe University" at bounding box center [75, 132] width 92 height 12
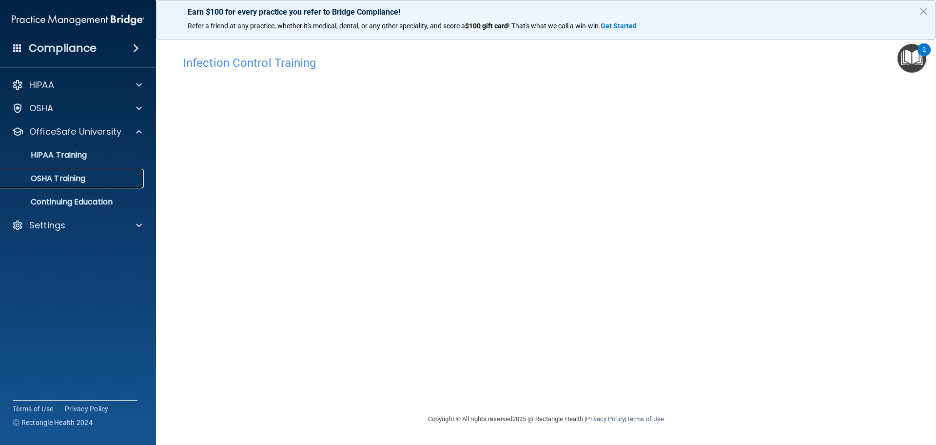
click at [57, 183] on p "OSHA Training" at bounding box center [45, 179] width 79 height 10
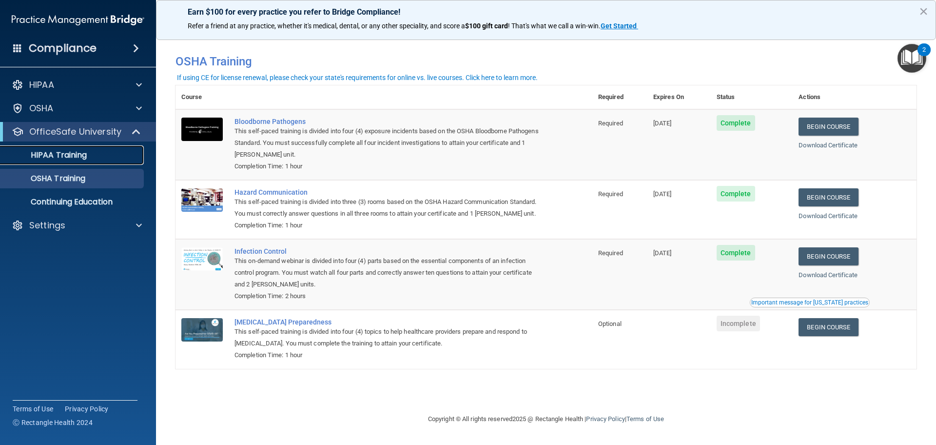
click at [90, 151] on div "HIPAA Training" at bounding box center [72, 155] width 133 height 10
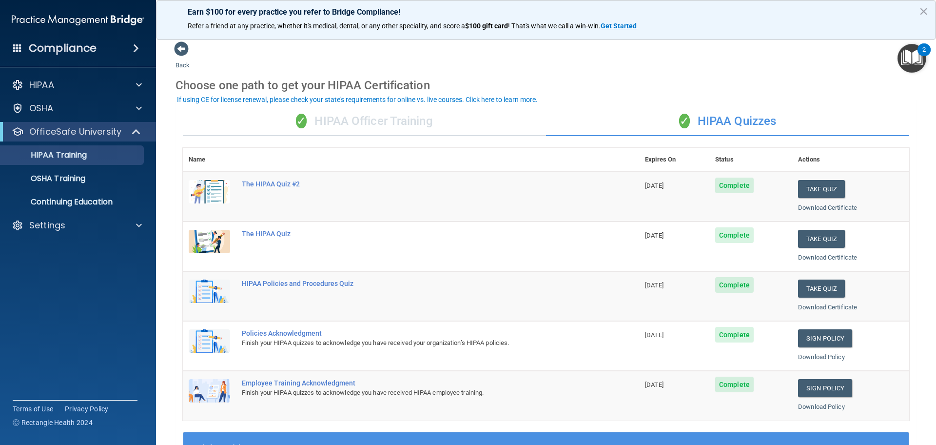
click at [393, 121] on div "✓ HIPAA Officer Training" at bounding box center [364, 121] width 363 height 29
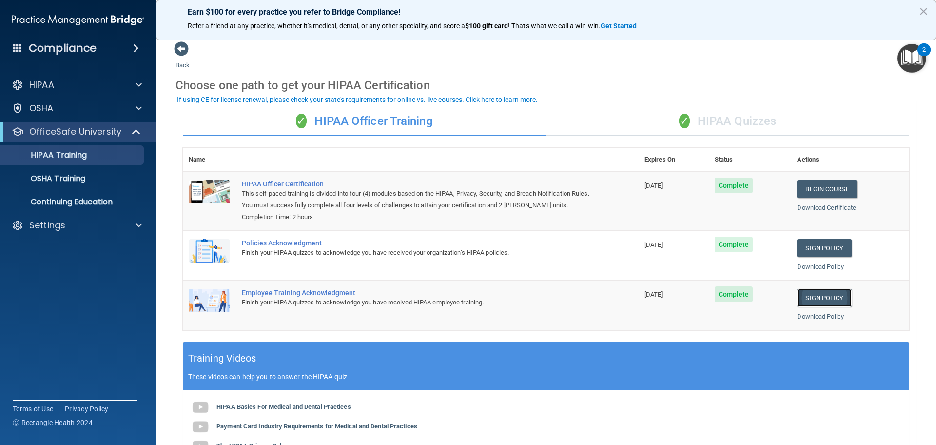
click at [811, 298] on link "Sign Policy" at bounding box center [824, 298] width 54 height 18
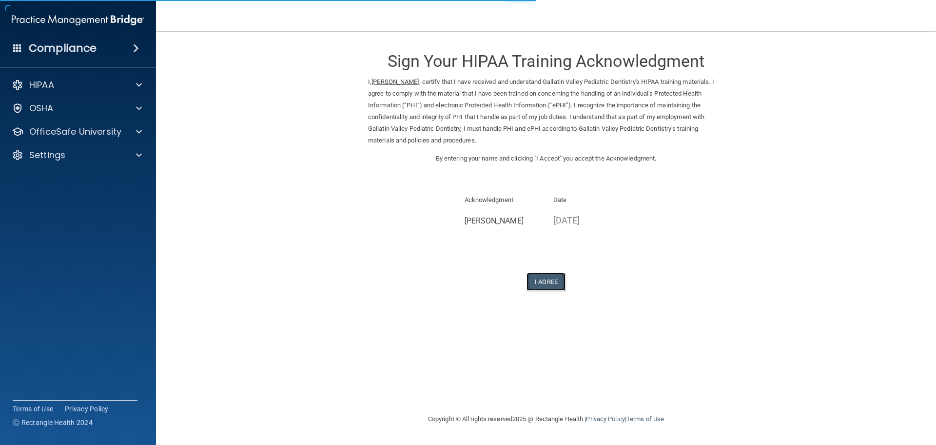
click at [548, 285] on button "I Agree" at bounding box center [545, 281] width 39 height 18
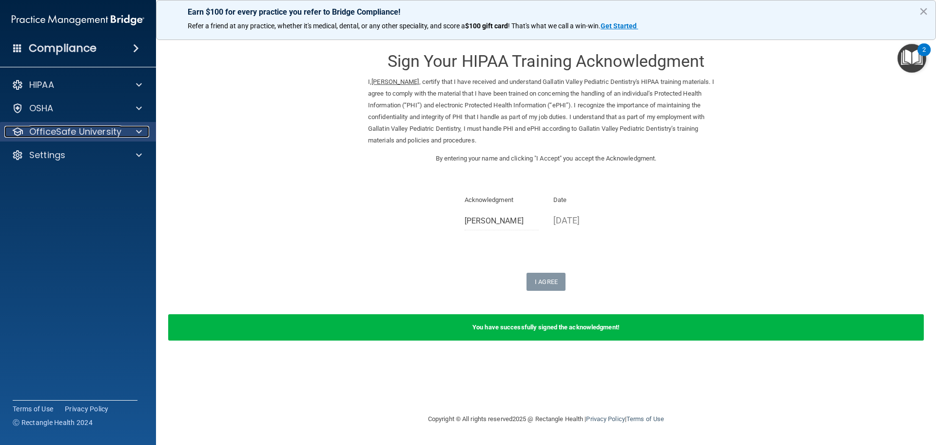
click at [94, 136] on p "OfficeSafe University" at bounding box center [75, 132] width 92 height 12
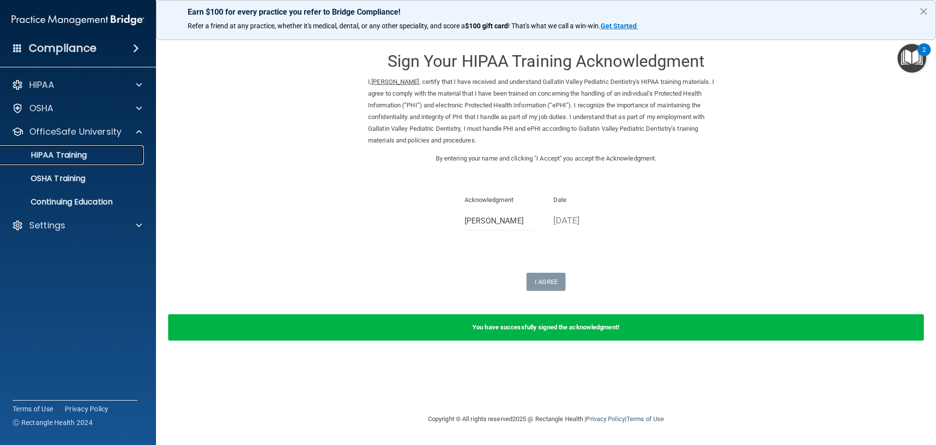
click at [111, 161] on link "HIPAA Training" at bounding box center [67, 154] width 154 height 19
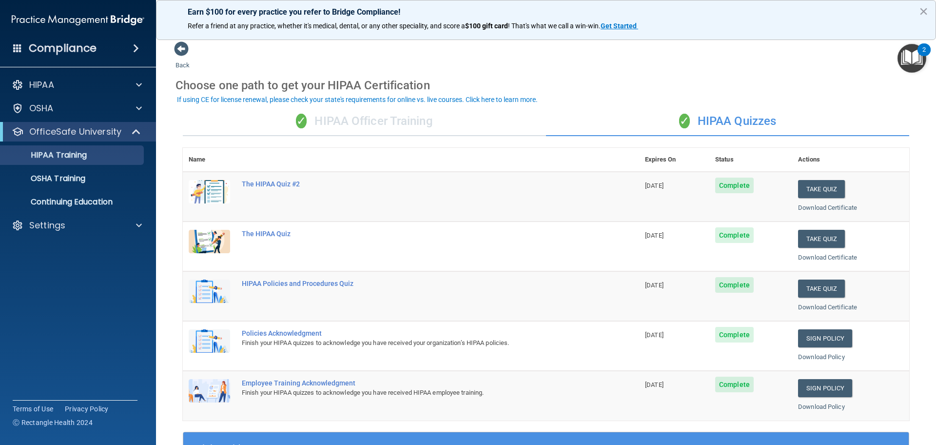
click at [407, 117] on div "✓ HIPAA Officer Training" at bounding box center [364, 121] width 363 height 29
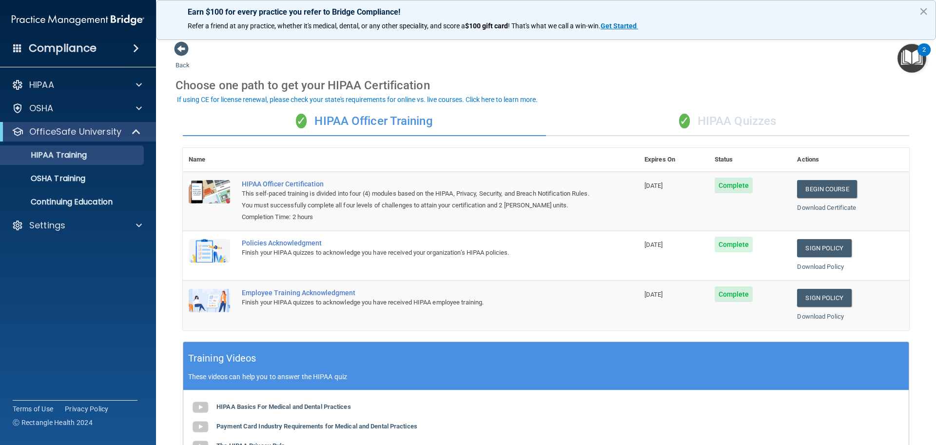
click at [686, 120] on div "✓ HIPAA Quizzes" at bounding box center [727, 121] width 363 height 29
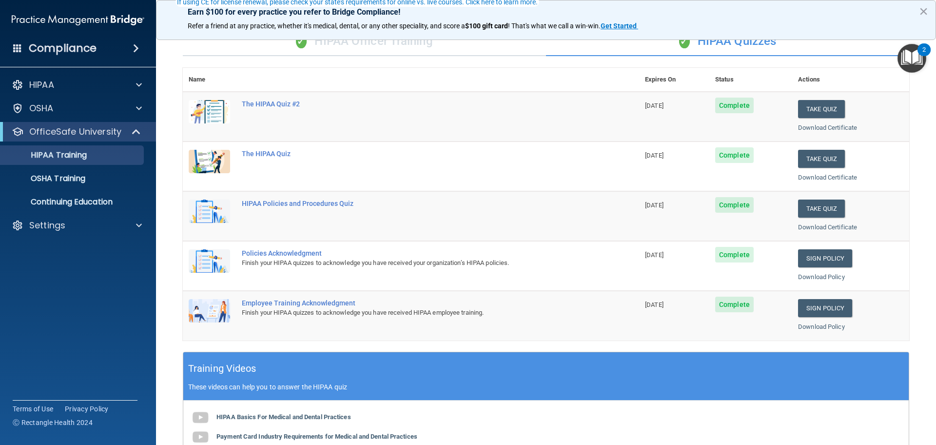
scroll to position [97, 0]
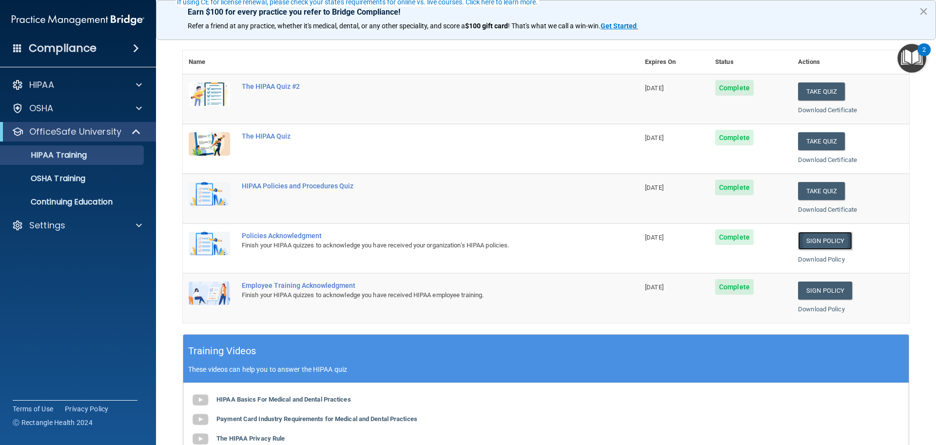
click at [822, 236] on link "Sign Policy" at bounding box center [825, 241] width 54 height 18
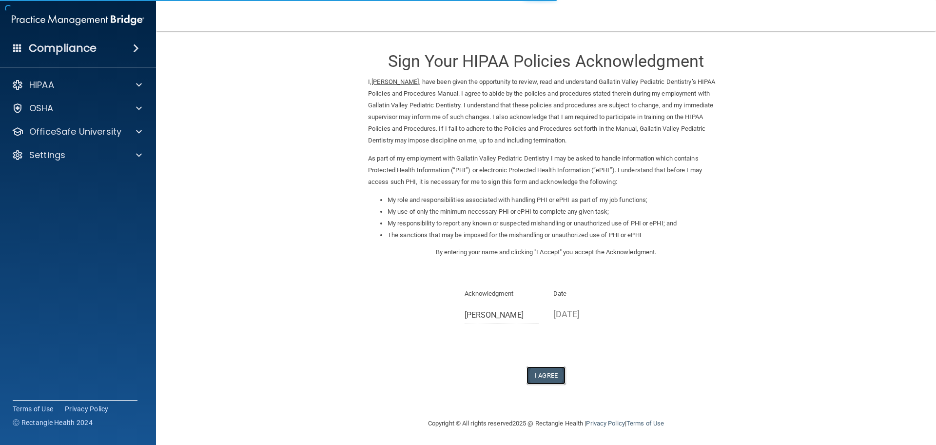
click at [544, 377] on button "I Agree" at bounding box center [545, 375] width 39 height 18
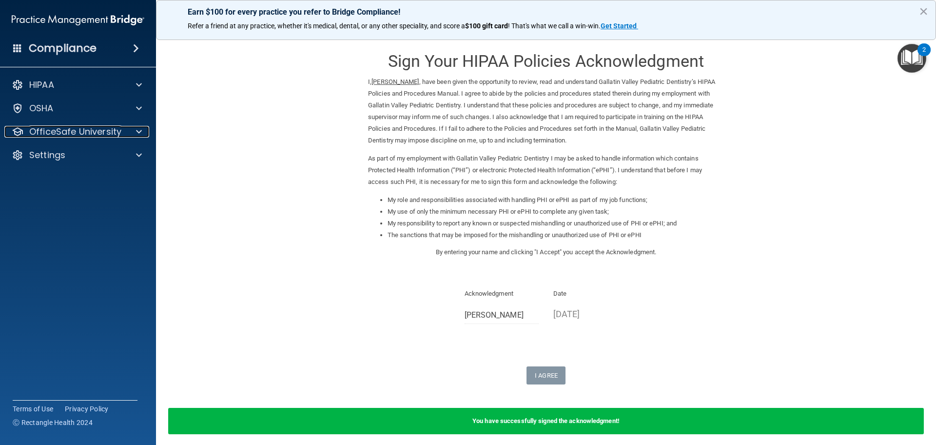
drag, startPoint x: 69, startPoint y: 129, endPoint x: 67, endPoint y: 153, distance: 23.5
click at [69, 131] on p "OfficeSafe University" at bounding box center [75, 132] width 92 height 12
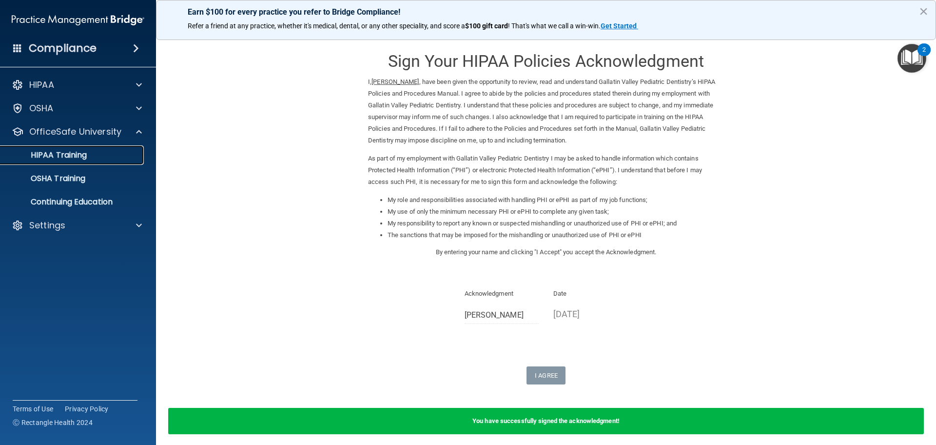
click at [70, 157] on p "HIPAA Training" at bounding box center [46, 155] width 80 height 10
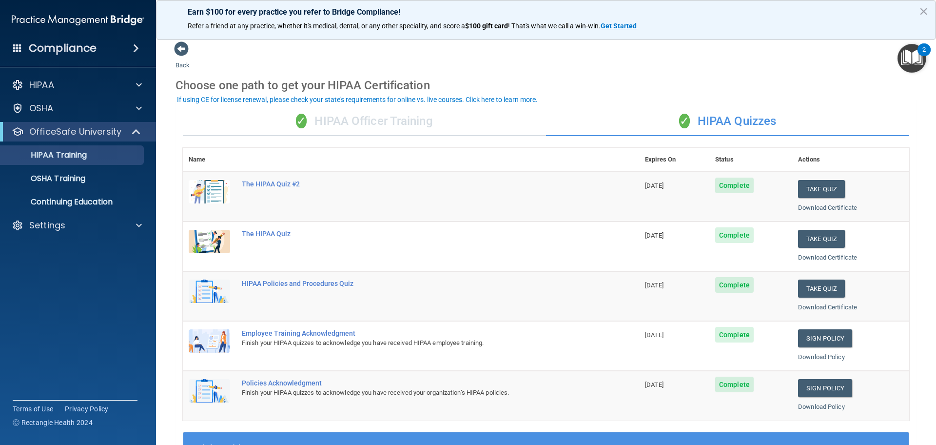
click at [345, 124] on div "✓ HIPAA Officer Training" at bounding box center [364, 121] width 363 height 29
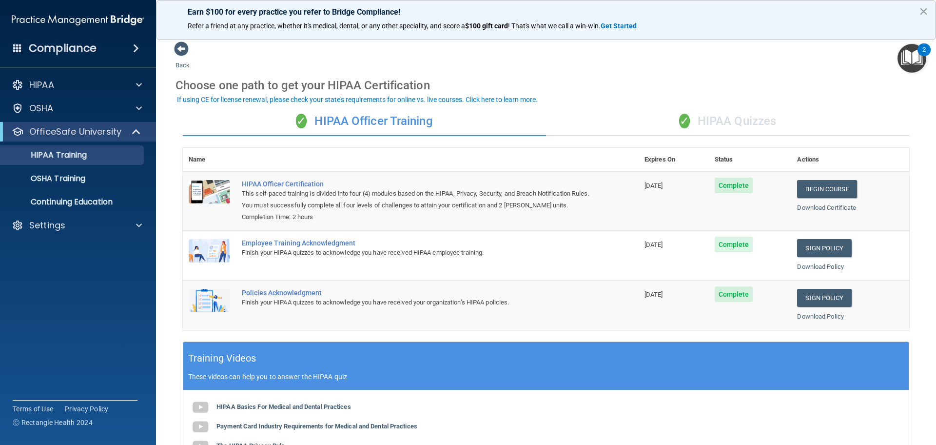
click at [656, 128] on div "✓ HIPAA Quizzes" at bounding box center [727, 121] width 363 height 29
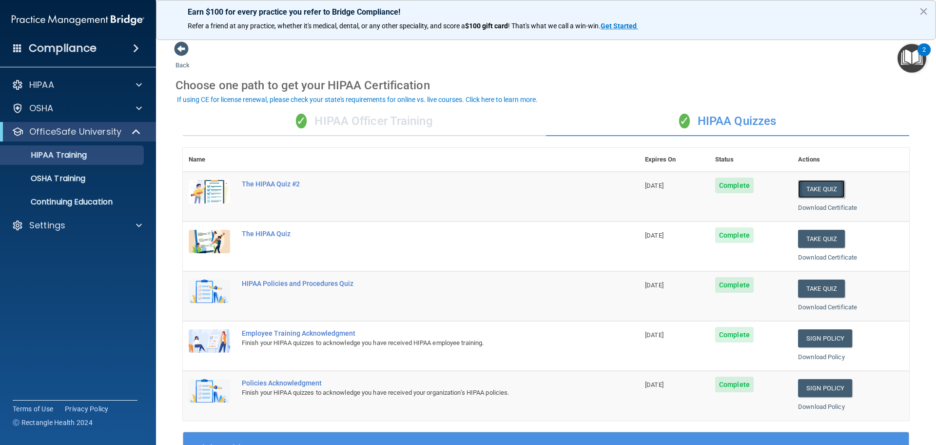
click at [812, 190] on button "Take Quiz" at bounding box center [821, 189] width 47 height 18
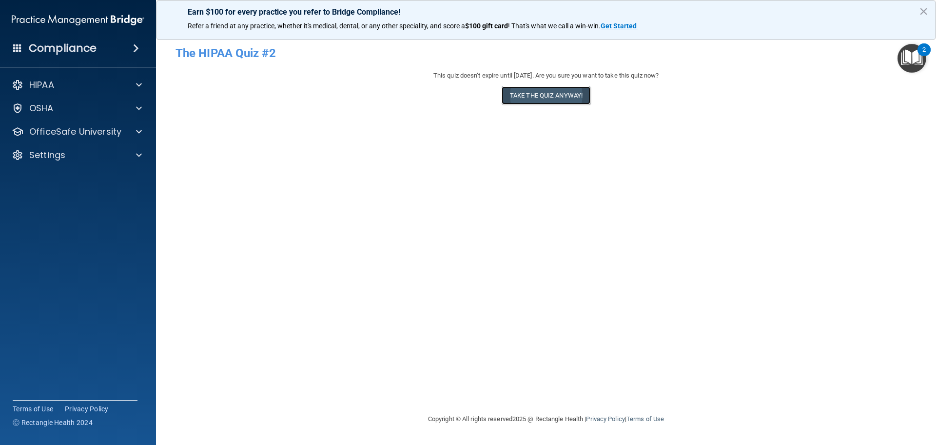
click at [544, 97] on button "Take the quiz anyway!" at bounding box center [546, 95] width 89 height 18
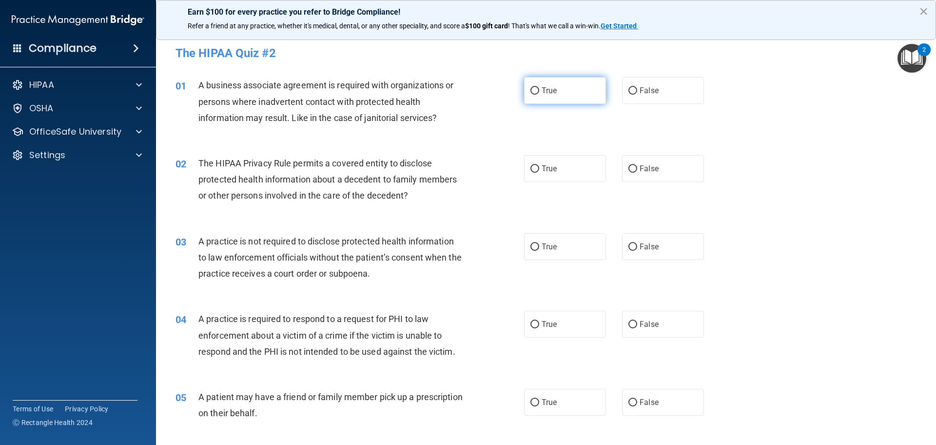
click at [553, 91] on span "True" at bounding box center [549, 90] width 15 height 9
click at [539, 91] on input "True" at bounding box center [534, 90] width 9 height 7
radio input "true"
click at [560, 174] on label "True" at bounding box center [565, 168] width 82 height 27
click at [539, 173] on input "True" at bounding box center [534, 168] width 9 height 7
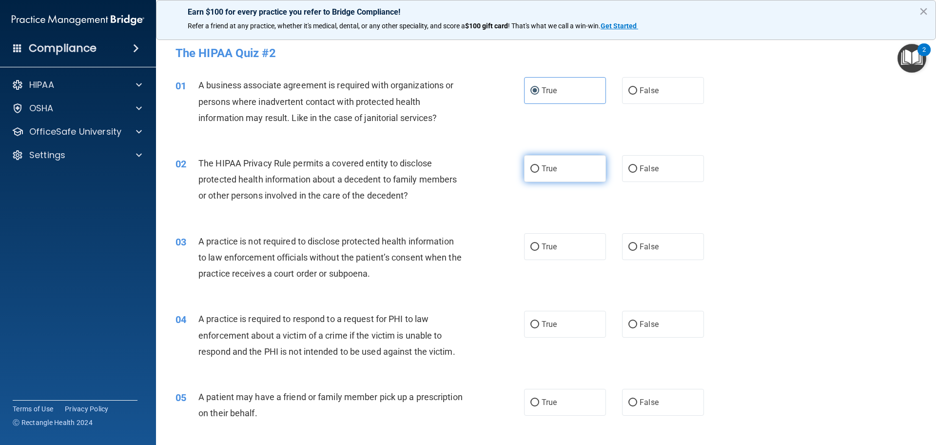
radio input "true"
click at [643, 242] on span "False" at bounding box center [648, 246] width 19 height 9
click at [637, 243] on input "False" at bounding box center [632, 246] width 9 height 7
radio input "true"
click at [586, 323] on label "True" at bounding box center [565, 323] width 82 height 27
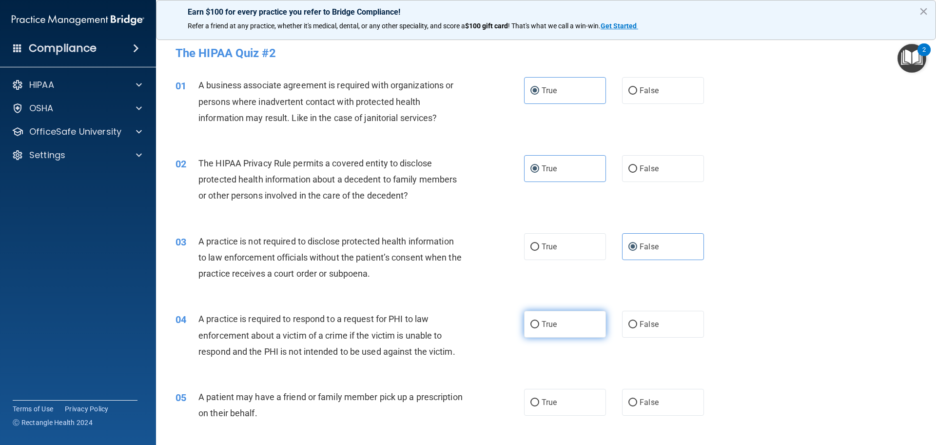
click at [539, 323] on input "True" at bounding box center [534, 324] width 9 height 7
radio input "true"
click at [548, 405] on span "True" at bounding box center [549, 401] width 15 height 9
click at [539, 405] on input "True" at bounding box center [534, 402] width 9 height 7
radio input "true"
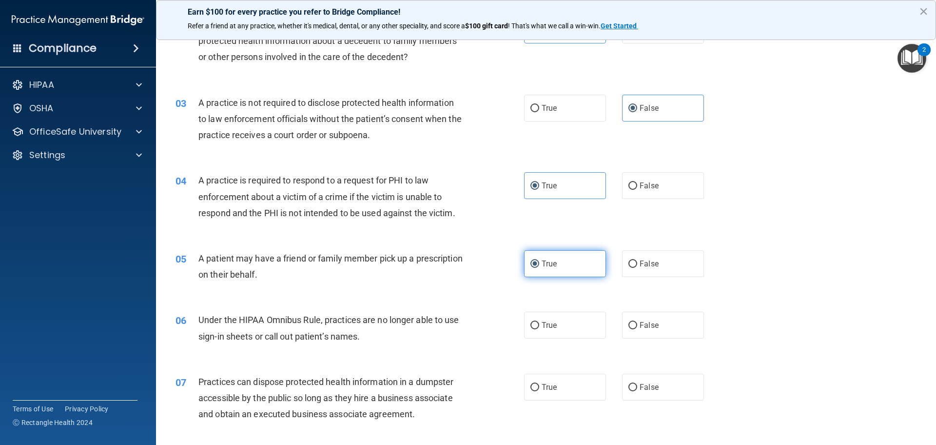
scroll to position [146, 0]
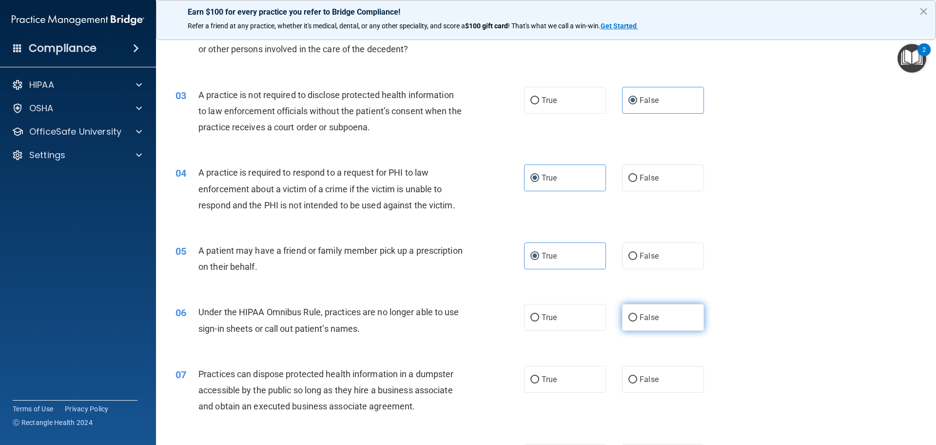
click at [655, 325] on label "False" at bounding box center [663, 317] width 82 height 27
click at [637, 321] on input "False" at bounding box center [632, 317] width 9 height 7
radio input "true"
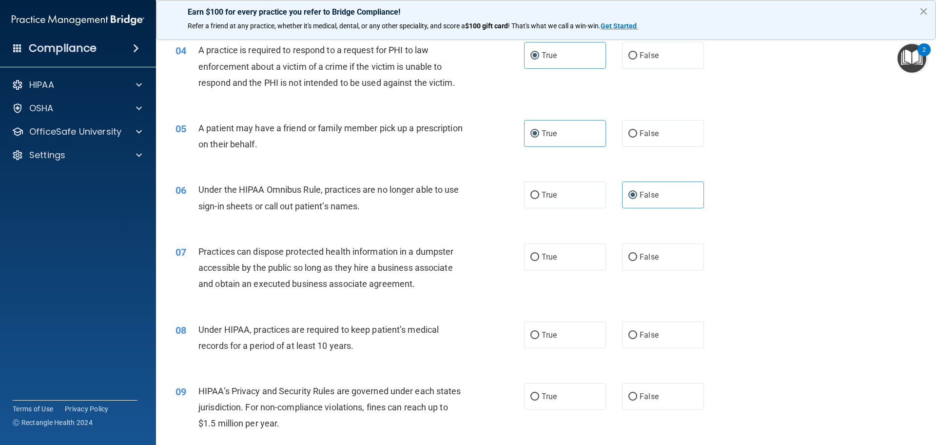
scroll to position [292, 0]
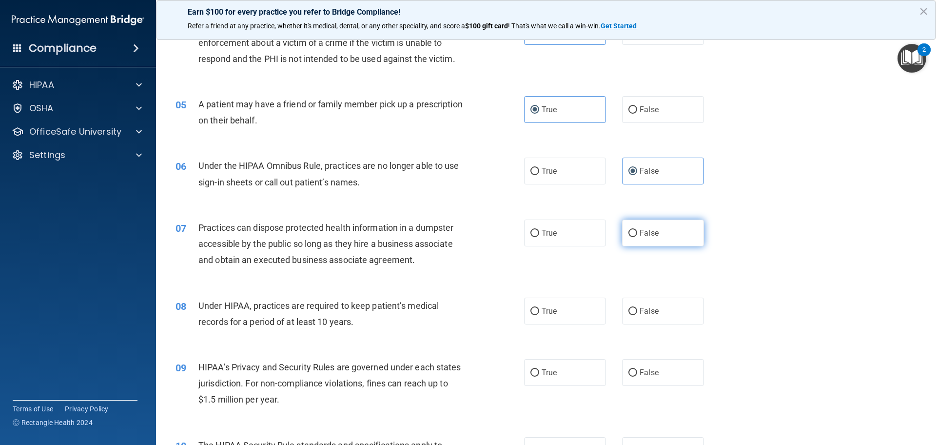
click at [628, 234] on input "False" at bounding box center [632, 233] width 9 height 7
radio input "true"
click at [622, 314] on label "False" at bounding box center [663, 310] width 82 height 27
click at [628, 314] on input "False" at bounding box center [632, 311] width 9 height 7
radio input "true"
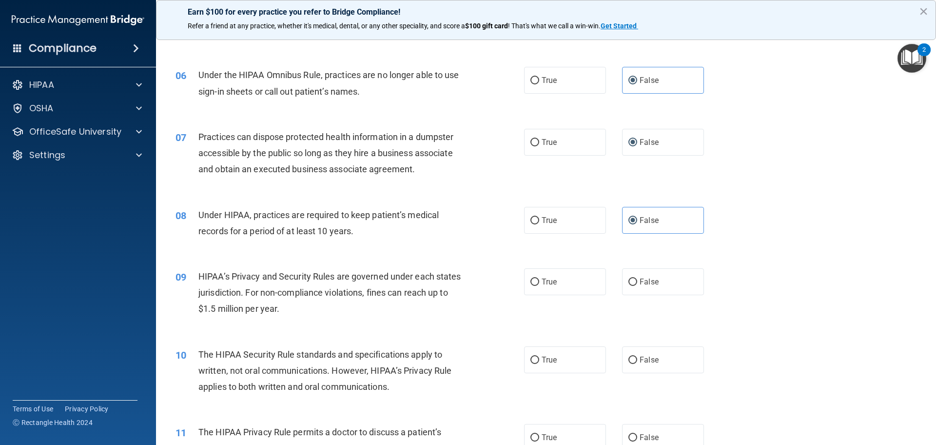
scroll to position [390, 0]
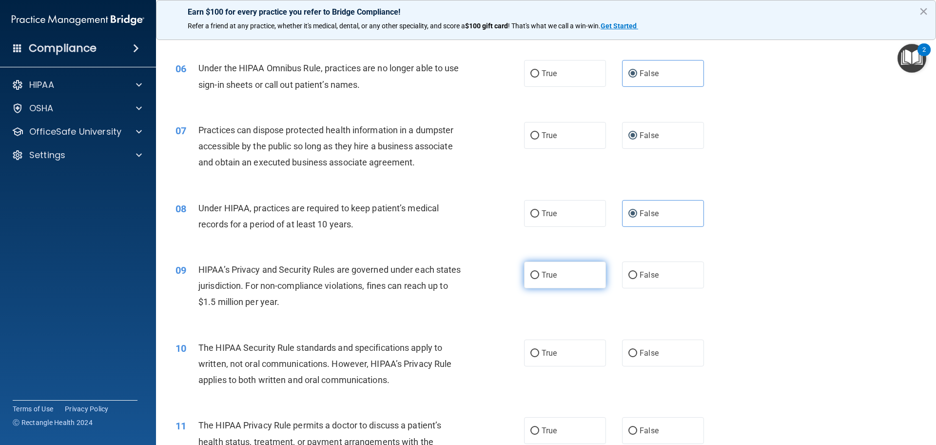
click at [553, 278] on span "True" at bounding box center [549, 274] width 15 height 9
click at [539, 278] on input "True" at bounding box center [534, 274] width 9 height 7
radio input "true"
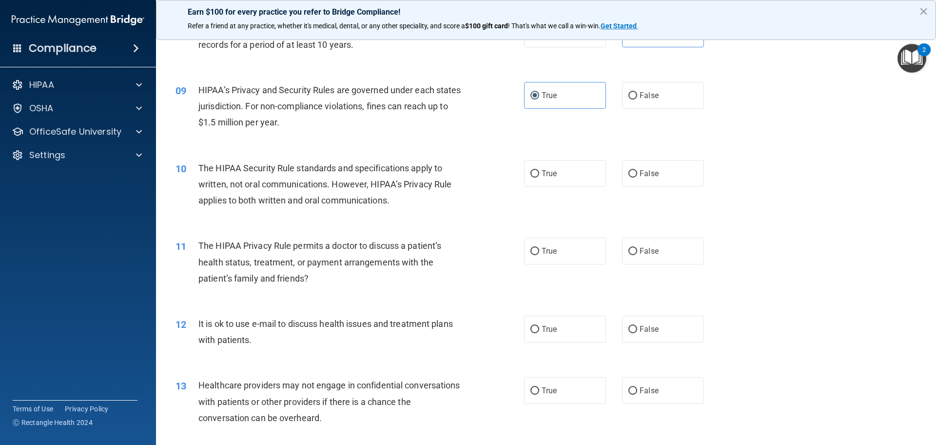
scroll to position [585, 0]
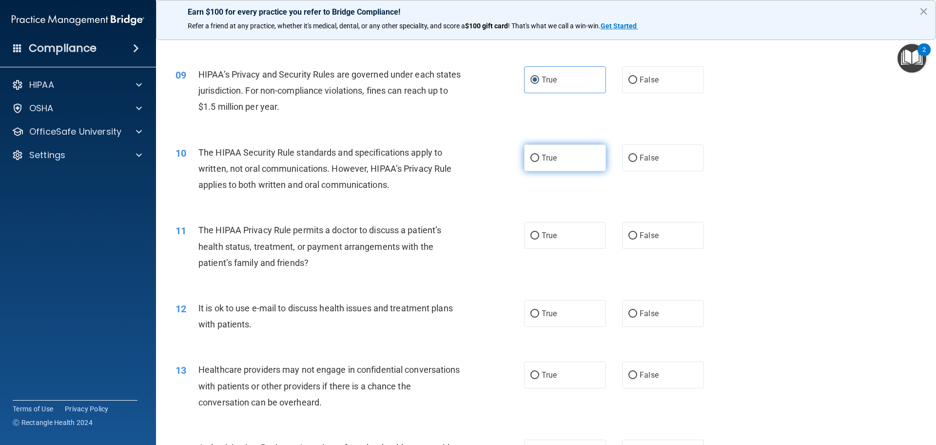
click at [554, 157] on label "True" at bounding box center [565, 157] width 82 height 27
click at [539, 157] on input "True" at bounding box center [534, 158] width 9 height 7
radio input "true"
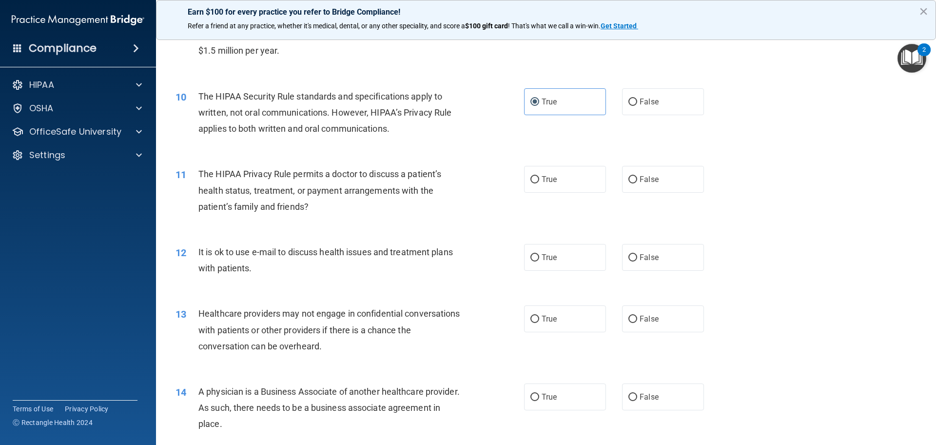
scroll to position [682, 0]
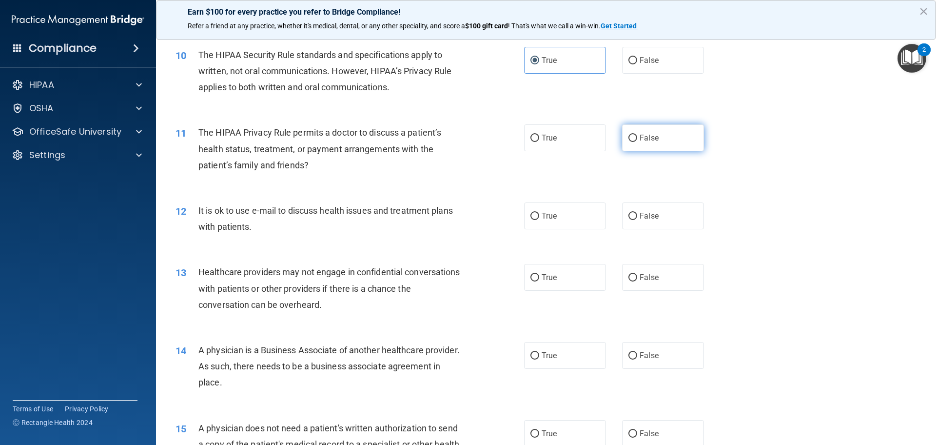
click at [648, 143] on label "False" at bounding box center [663, 137] width 82 height 27
click at [637, 142] on input "False" at bounding box center [632, 138] width 9 height 7
radio input "true"
click at [628, 213] on input "False" at bounding box center [632, 216] width 9 height 7
radio input "true"
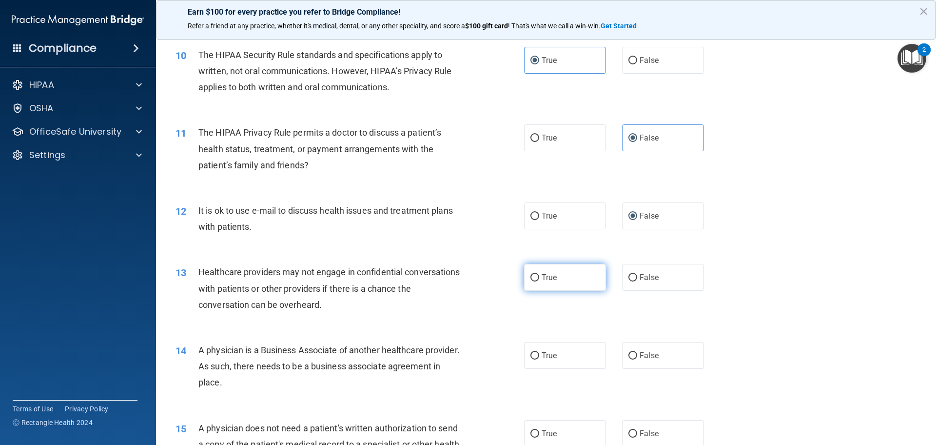
click at [551, 279] on span "True" at bounding box center [549, 276] width 15 height 9
click at [539, 279] on input "True" at bounding box center [534, 277] width 9 height 7
radio input "true"
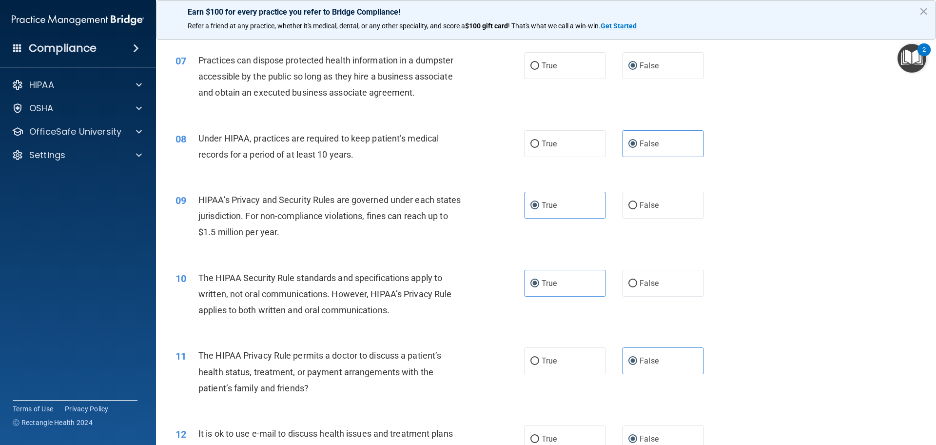
scroll to position [487, 0]
